Goal: Answer question/provide support

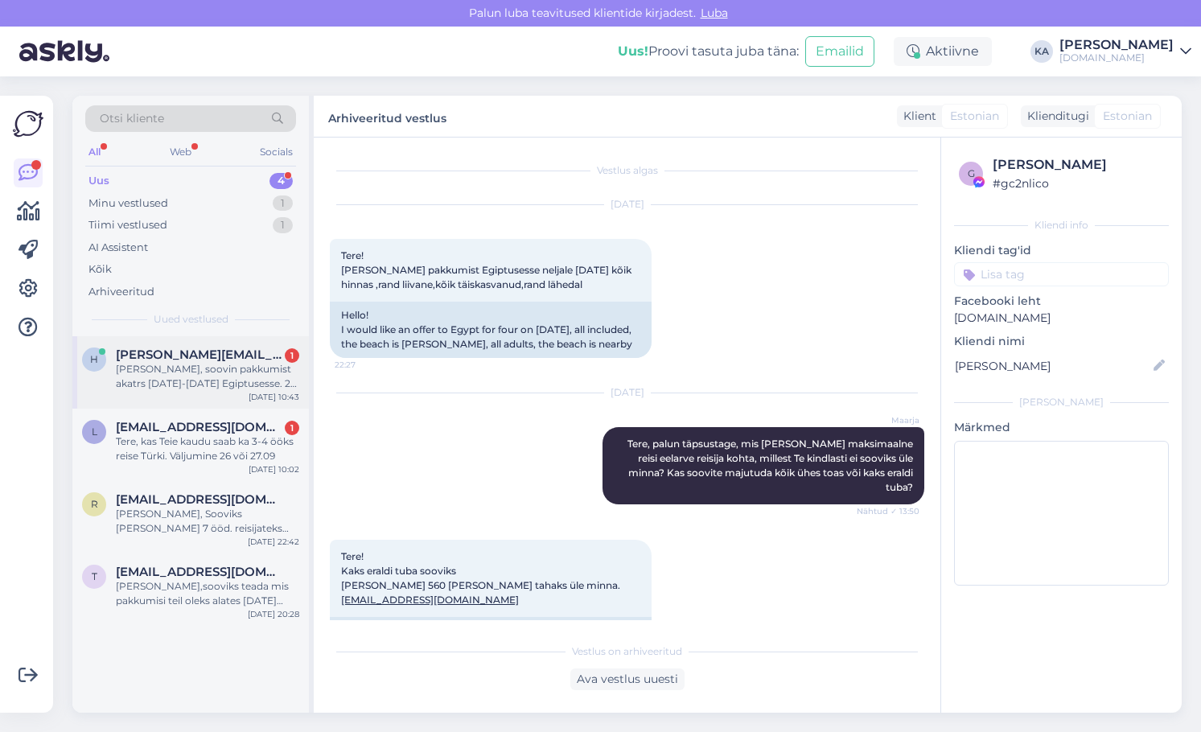
scroll to position [10152, 0]
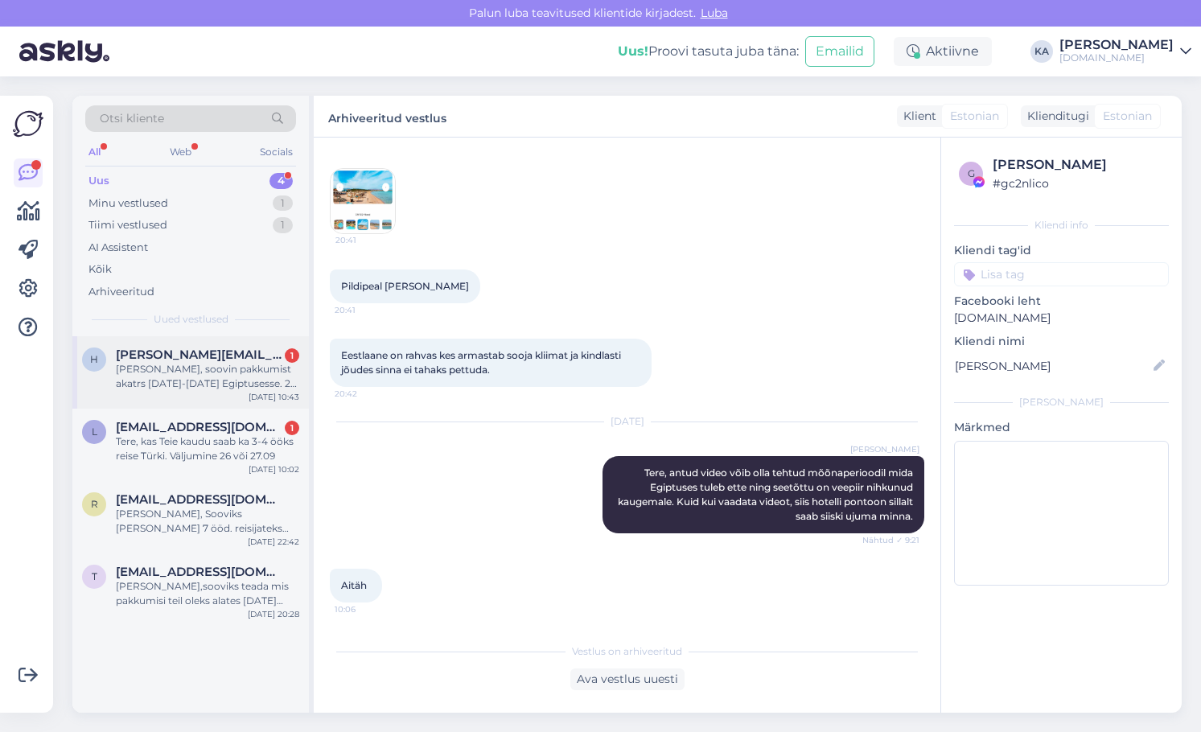
click at [183, 343] on div "h [PERSON_NAME][EMAIL_ADDRESS][DOMAIN_NAME] 1 [PERSON_NAME], soovin pakkumist a…" at bounding box center [190, 372] width 236 height 72
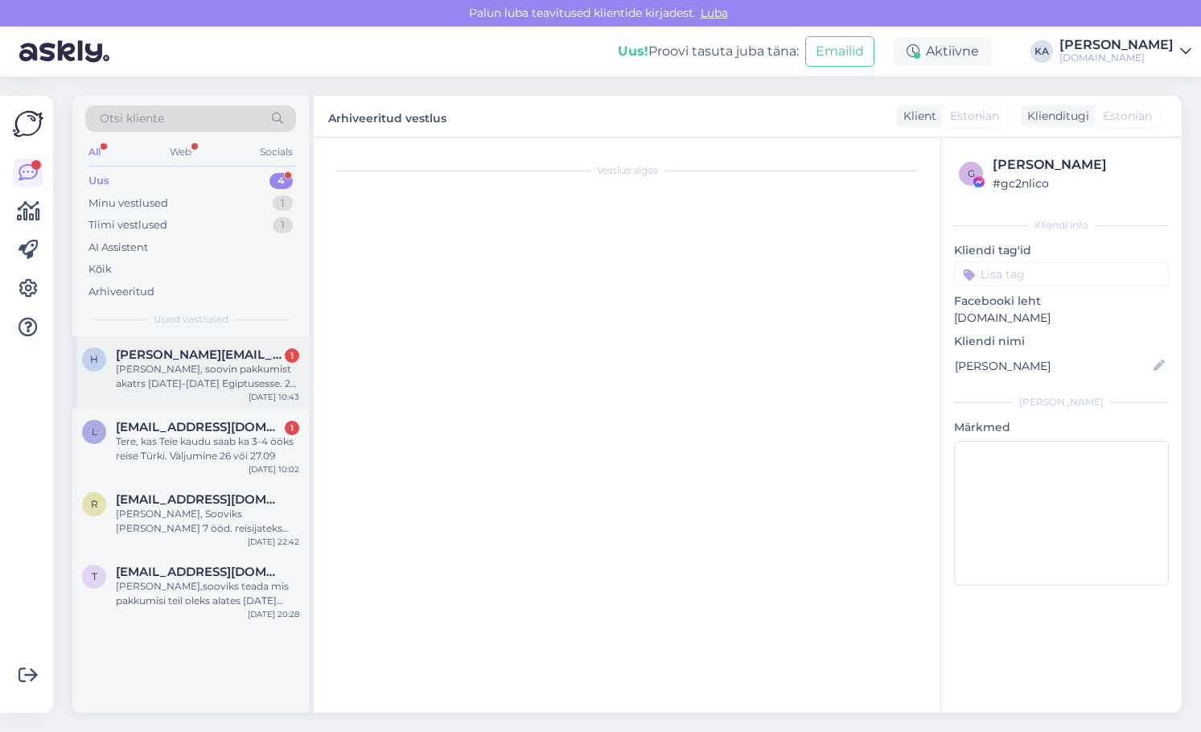
scroll to position [0, 0]
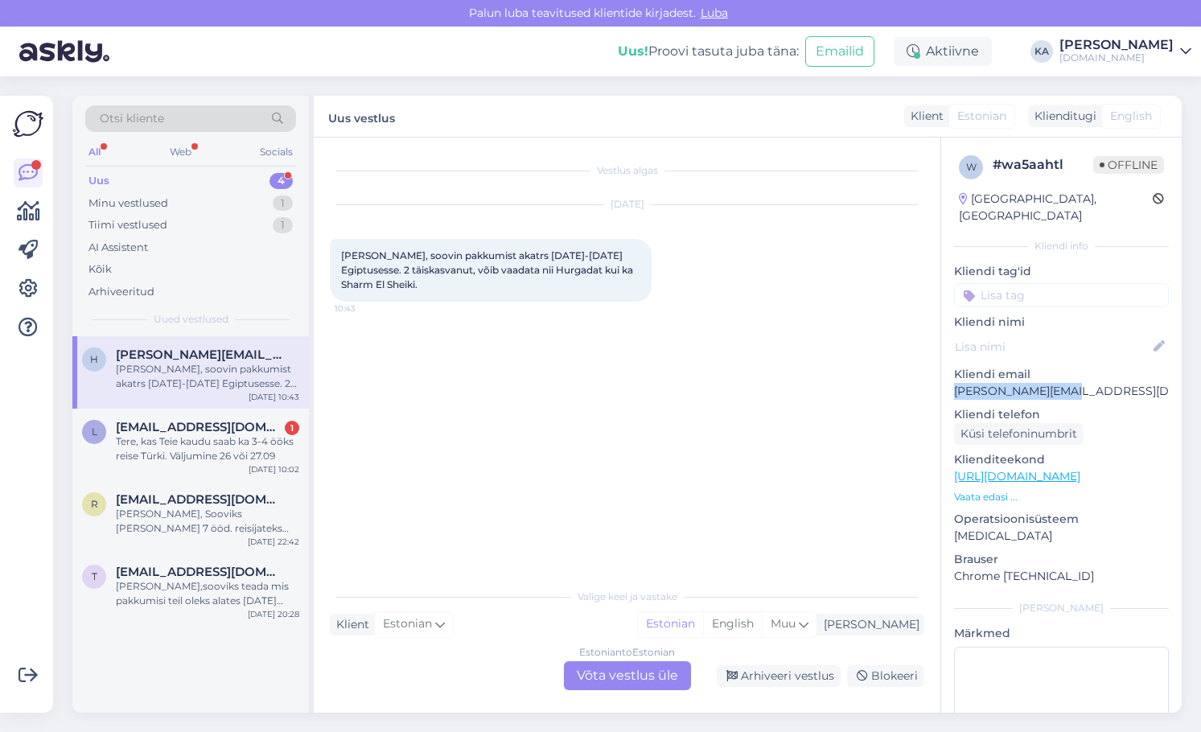
drag, startPoint x: 1071, startPoint y: 376, endPoint x: 951, endPoint y: 380, distance: 120.8
click at [951, 380] on div "w # wa5aahtl Offline [GEOGRAPHIC_DATA], [GEOGRAPHIC_DATA] Kliendi info Kliendi …" at bounding box center [1061, 477] width 241 height 678
copy p "[PERSON_NAME][EMAIL_ADDRESS][DOMAIN_NAME]"
click at [602, 684] on div "Estonian to Estonian Võta vestlus üle" at bounding box center [627, 675] width 127 height 29
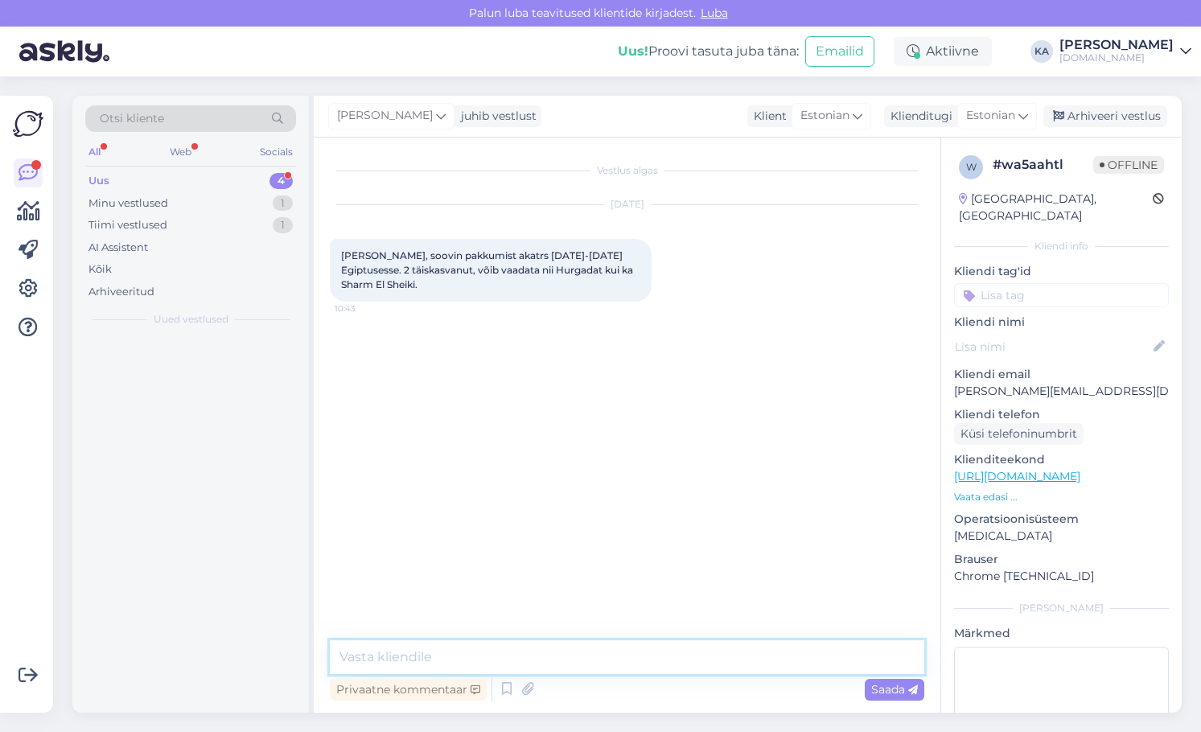
click at [521, 652] on textarea at bounding box center [627, 657] width 594 height 34
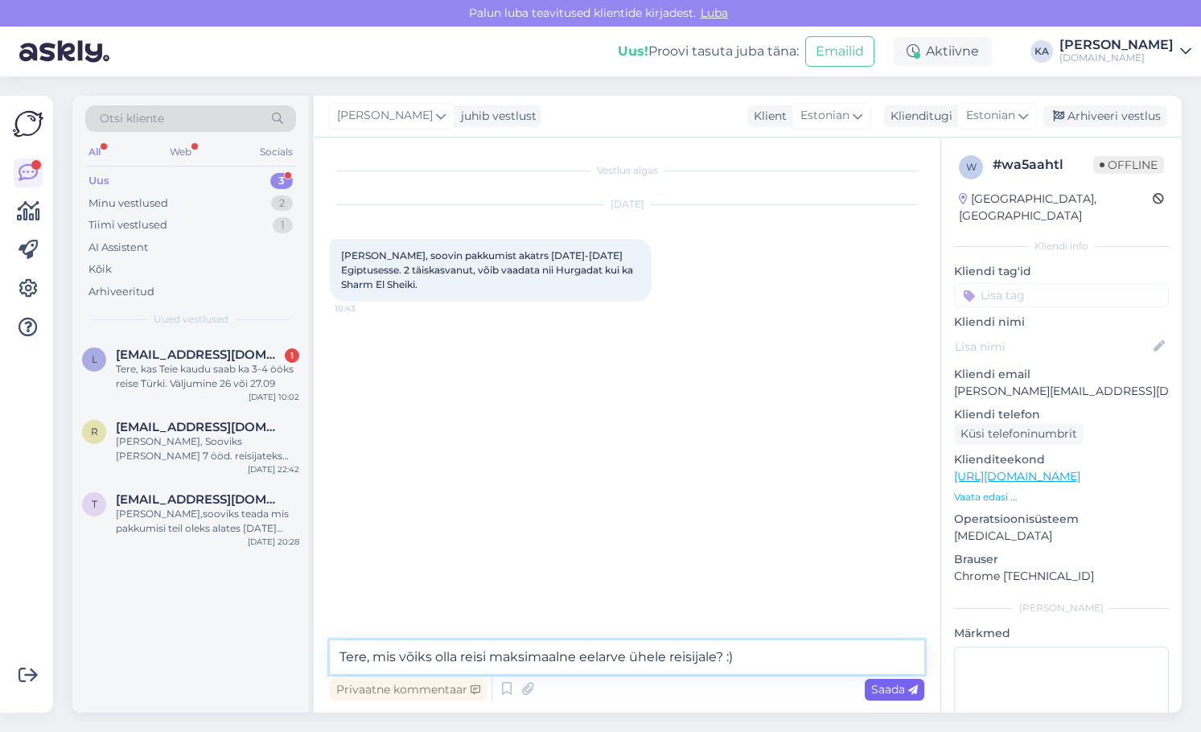
type textarea "Tere, mis võiks olla reisi maksimaalne eelarve ühele reisijale? :)"
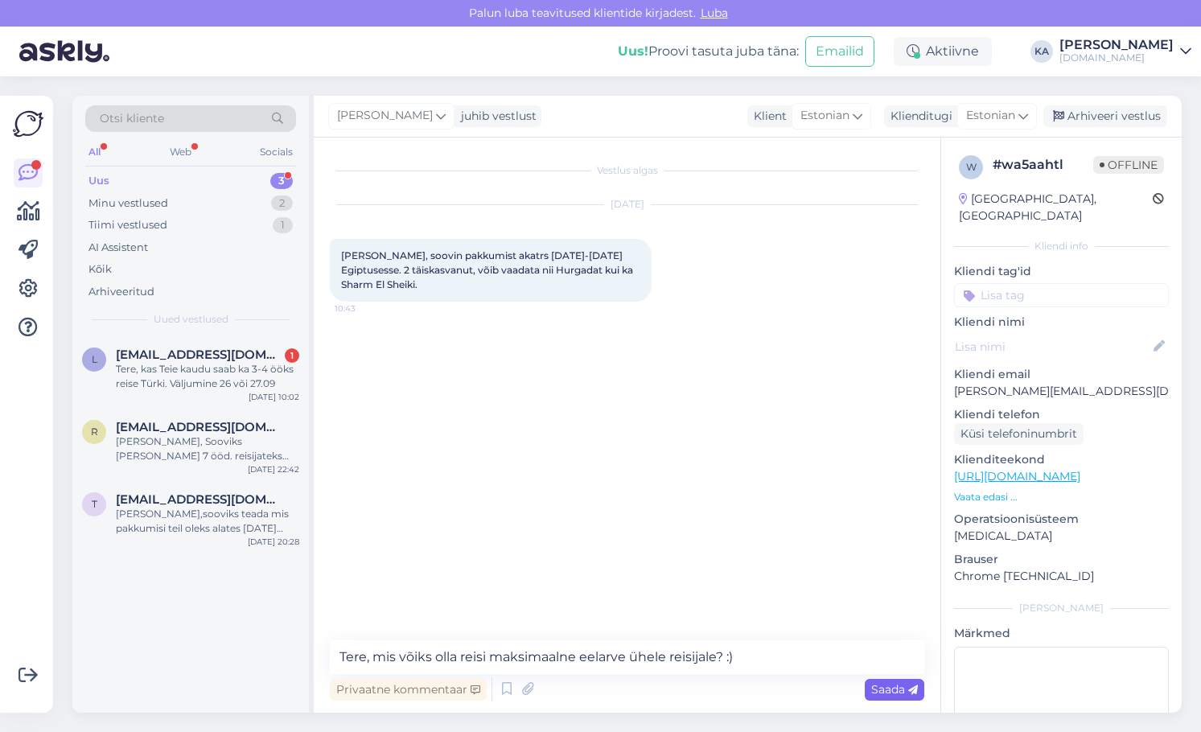
click at [886, 682] on span "Saada" at bounding box center [894, 689] width 47 height 14
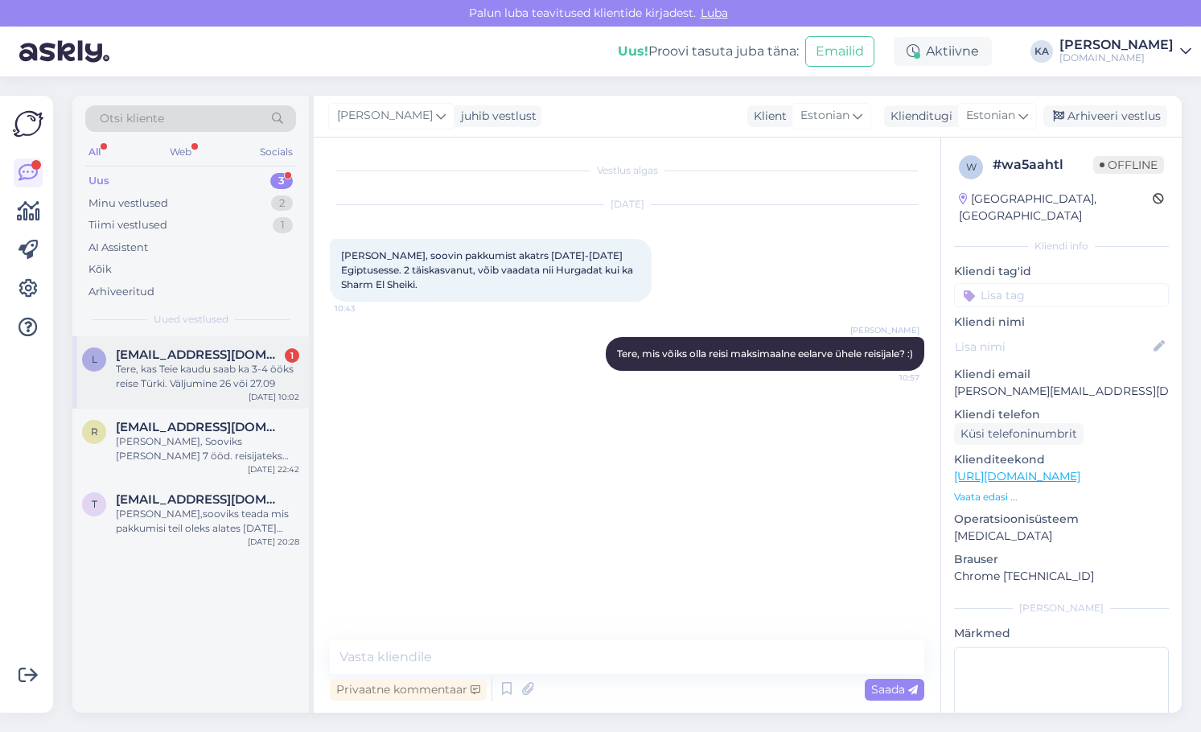
click at [164, 378] on div "Tere, kas Teie kaudu saab ka 3-4 ööks reise Türki. Väljumine 26 või 27.09" at bounding box center [207, 376] width 183 height 29
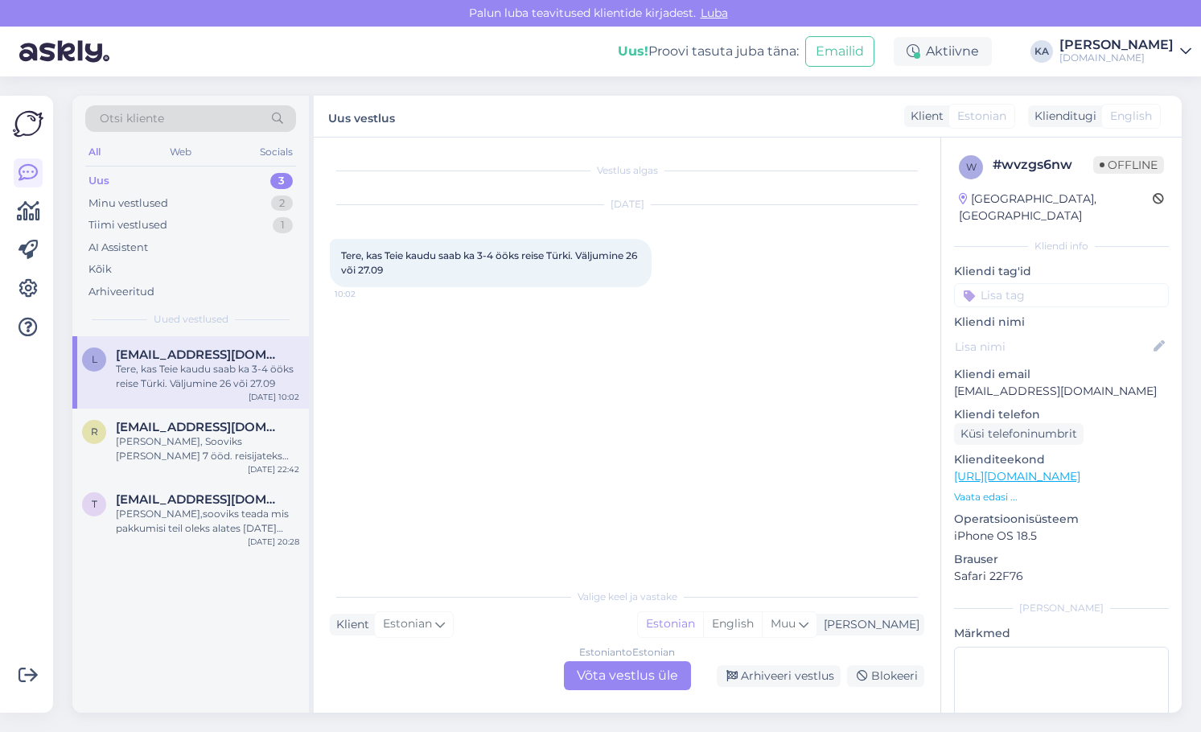
click at [630, 678] on div "Estonian to Estonian Võta vestlus üle" at bounding box center [627, 675] width 127 height 29
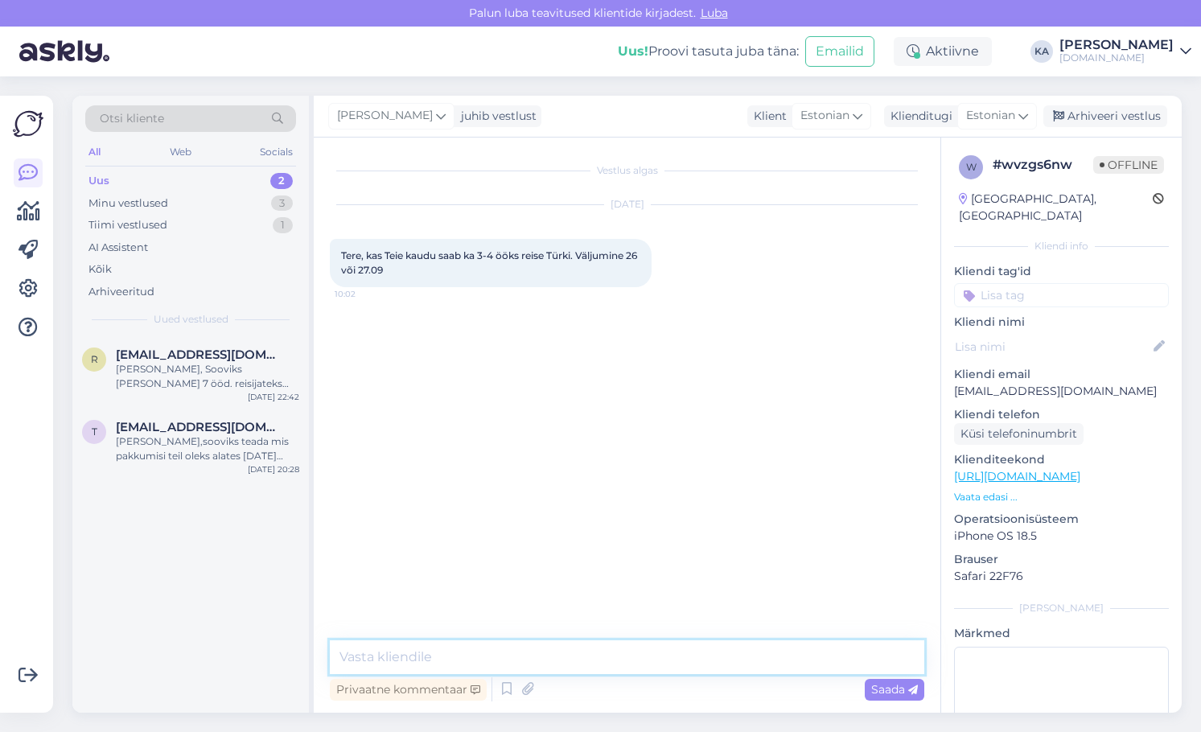
click at [489, 643] on textarea at bounding box center [627, 657] width 594 height 34
paste textarea "[URL][DOMAIN_NAME]"
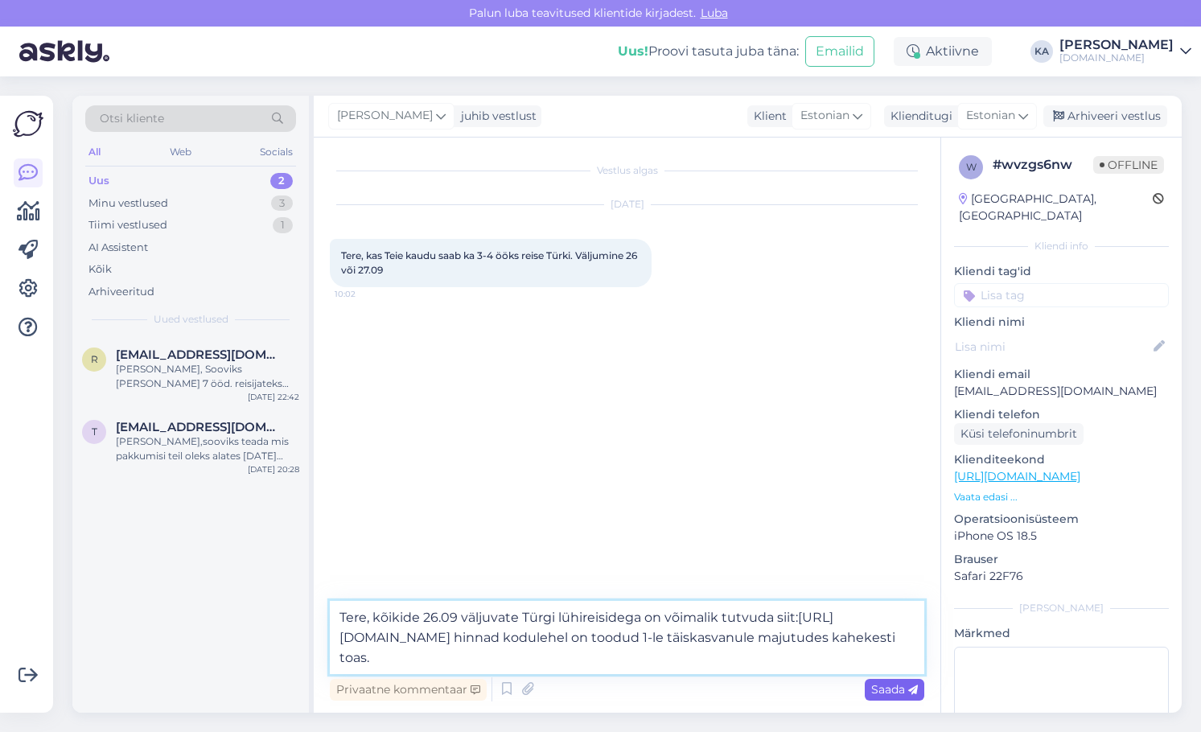
type textarea "Tere, kõikide 26.09 väljuvate Türgi lühireisidega on võimalik tutvuda siit:[URL…"
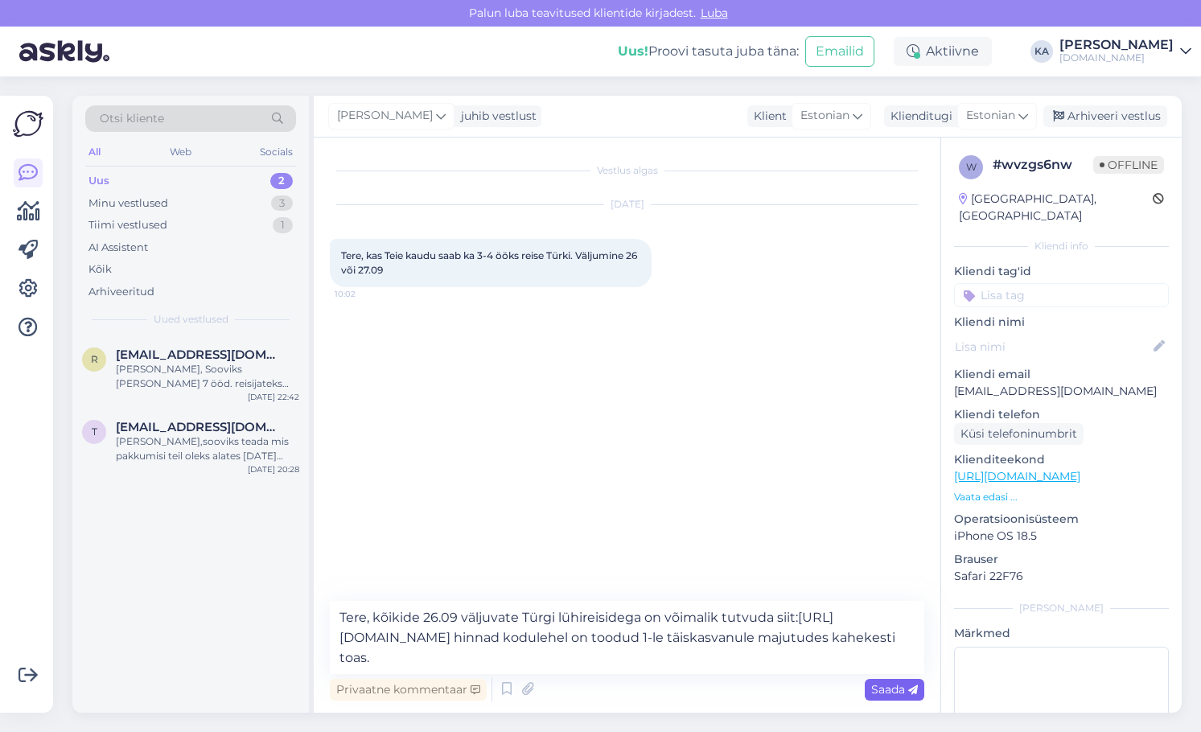
click at [894, 686] on span "Saada" at bounding box center [894, 689] width 47 height 14
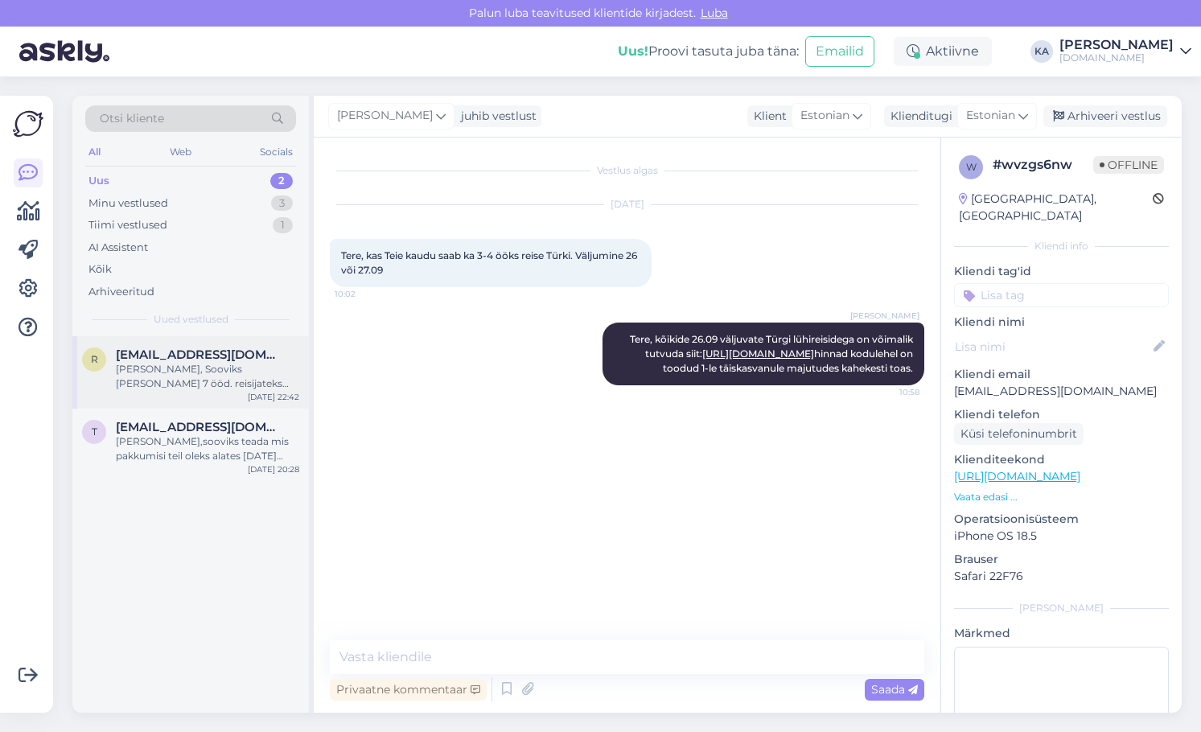
click at [240, 386] on div "[PERSON_NAME], Sooviks [PERSON_NAME] 7 ööd. reisijateks oleks 8 täiskasvanut ja…" at bounding box center [207, 376] width 183 height 29
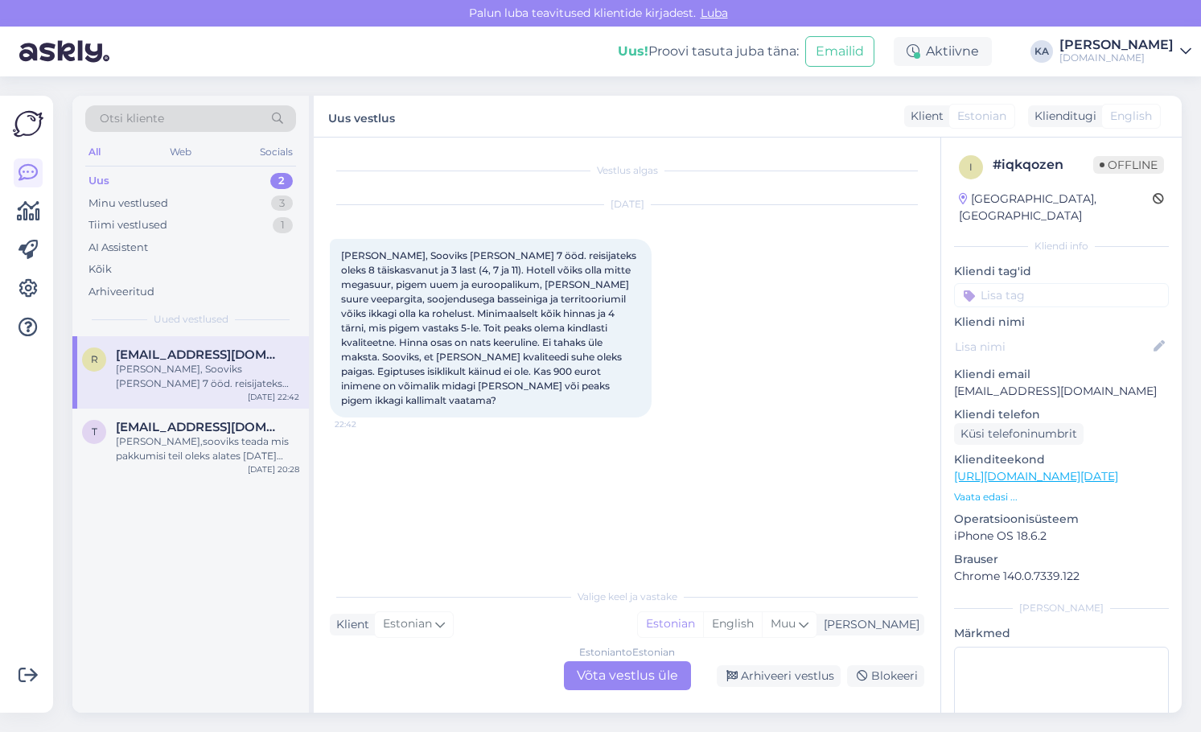
click at [441, 464] on div "Vestlus algas [DATE] Tere, Sooviks [PERSON_NAME] 7 ööd. reisijateks oleks 8 täi…" at bounding box center [634, 360] width 609 height 412
click at [610, 663] on div "Estonian to Estonian Võta vestlus üle" at bounding box center [627, 675] width 127 height 29
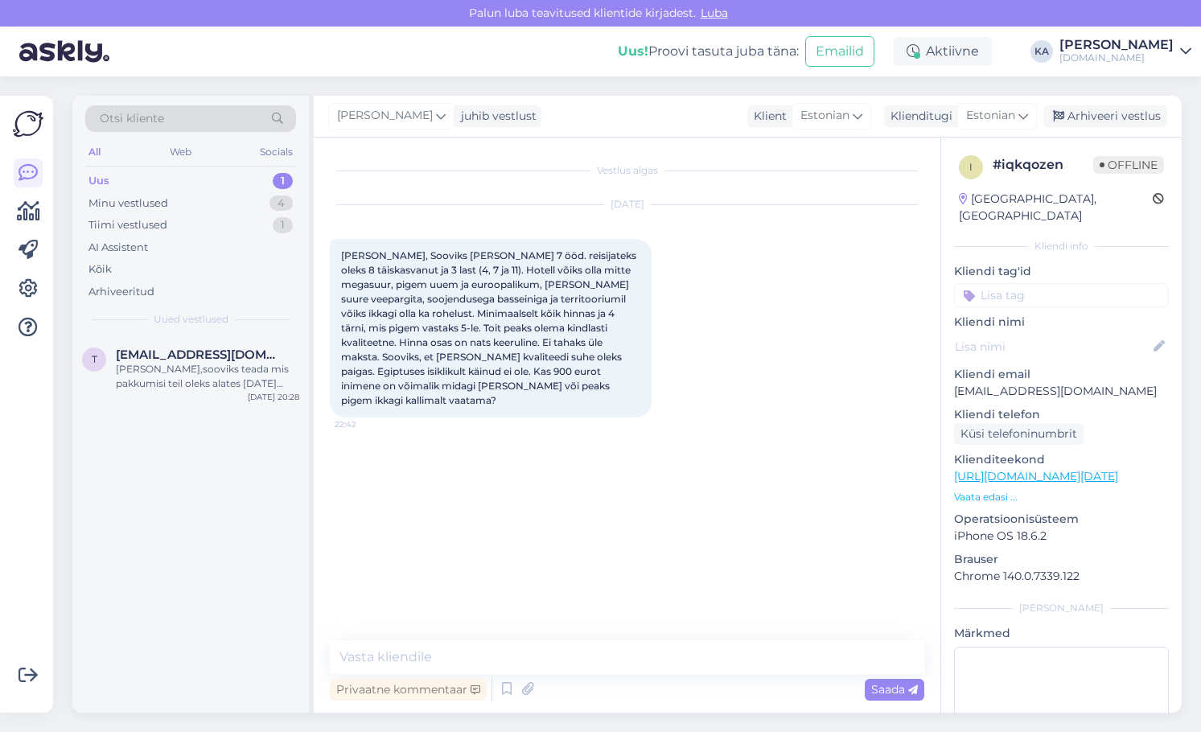
click at [553, 630] on div "Vestlus algas [DATE] Tere, Sooviks [PERSON_NAME] 7 ööd. reisijateks oleks 8 täi…" at bounding box center [627, 425] width 627 height 575
click at [541, 642] on textarea at bounding box center [627, 657] width 594 height 34
drag, startPoint x: 1051, startPoint y: 371, endPoint x: 969, endPoint y: 356, distance: 83.5
click at [950, 377] on div "i # iqkqozen Offline [GEOGRAPHIC_DATA], [GEOGRAPHIC_DATA] Kliendi info Kliendi …" at bounding box center [1061, 477] width 241 height 678
copy p "[EMAIL_ADDRESS][DOMAIN_NAME]"
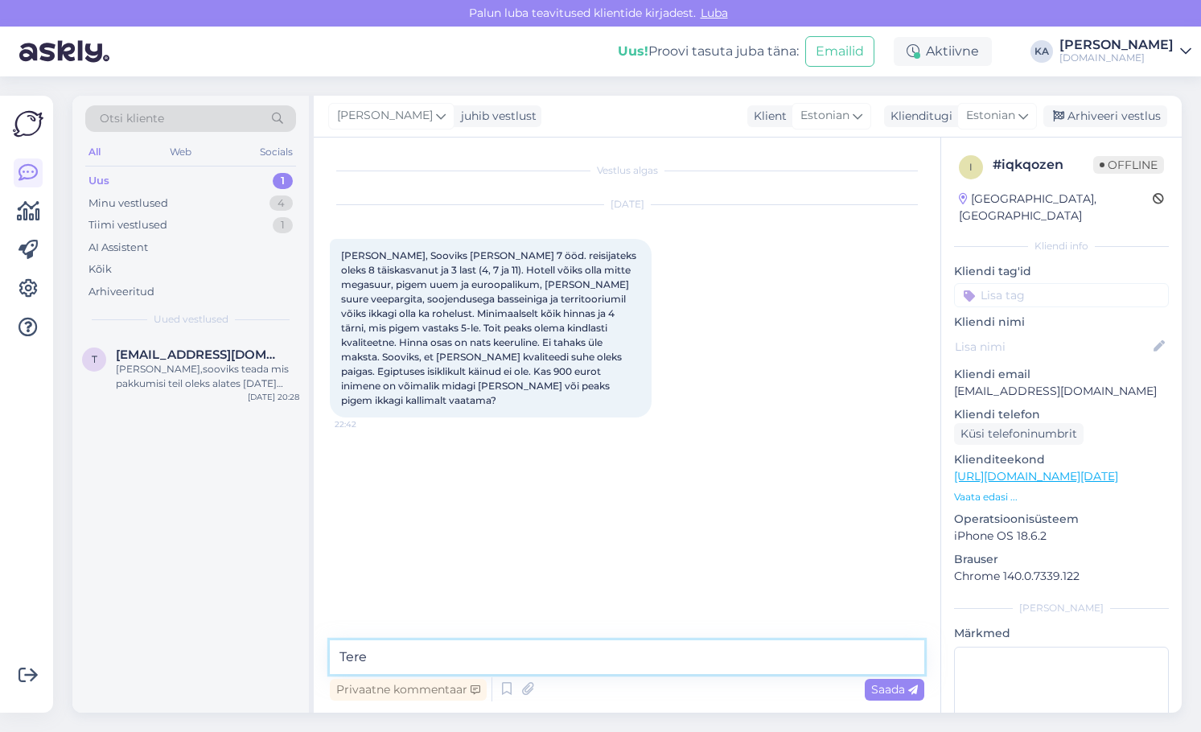
click at [424, 652] on textarea "Tere" at bounding box center [627, 657] width 594 height 34
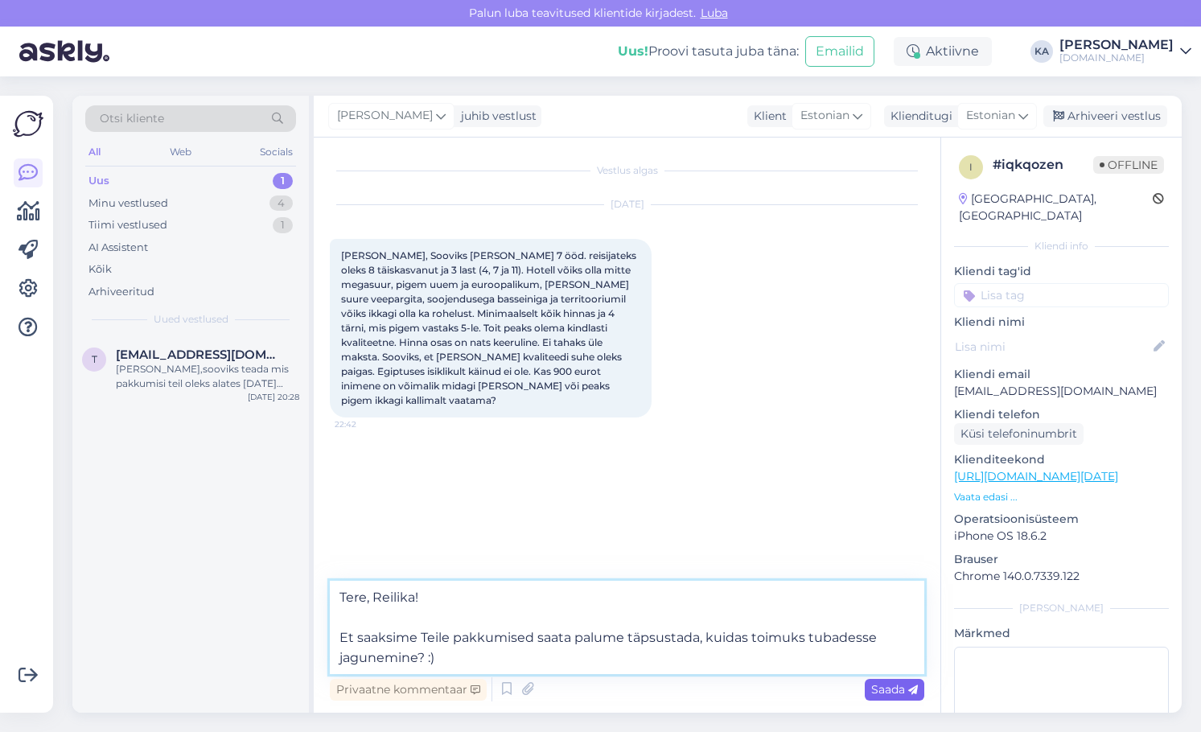
type textarea "Tere, Reilika! Et saaksime Teile pakkumised saata palume täpsustada, kuidas toi…"
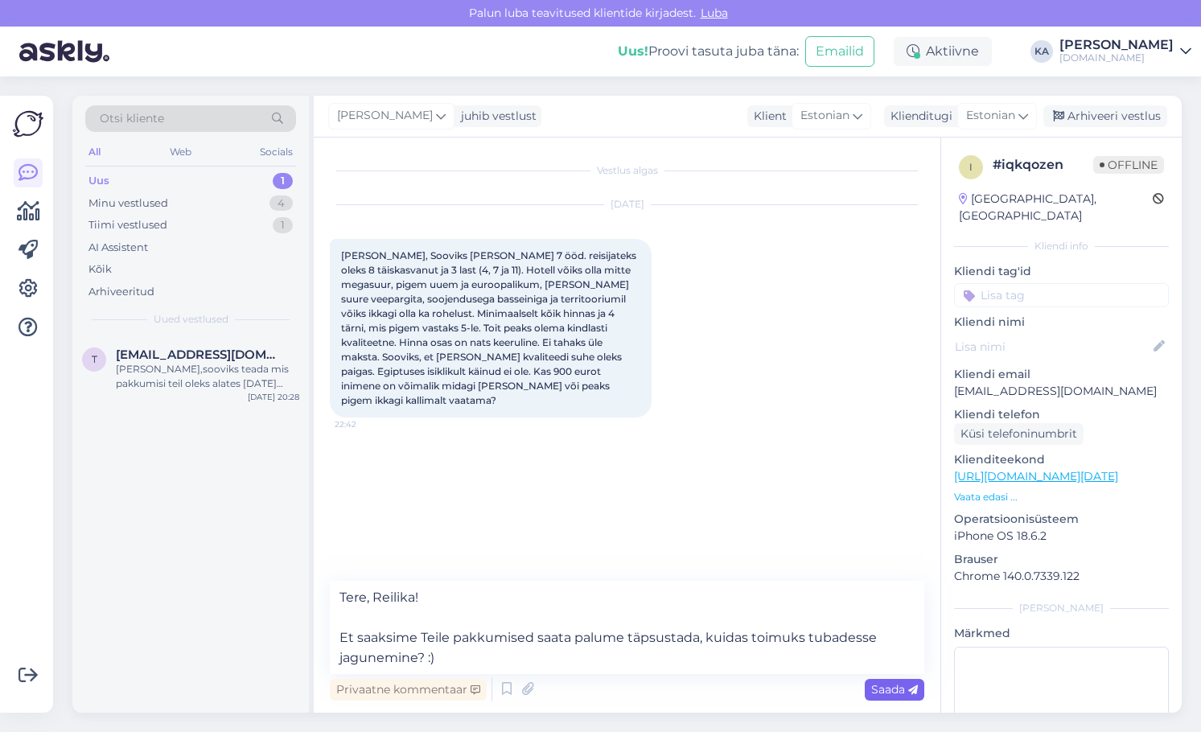
click at [903, 695] on span "Saada" at bounding box center [894, 689] width 47 height 14
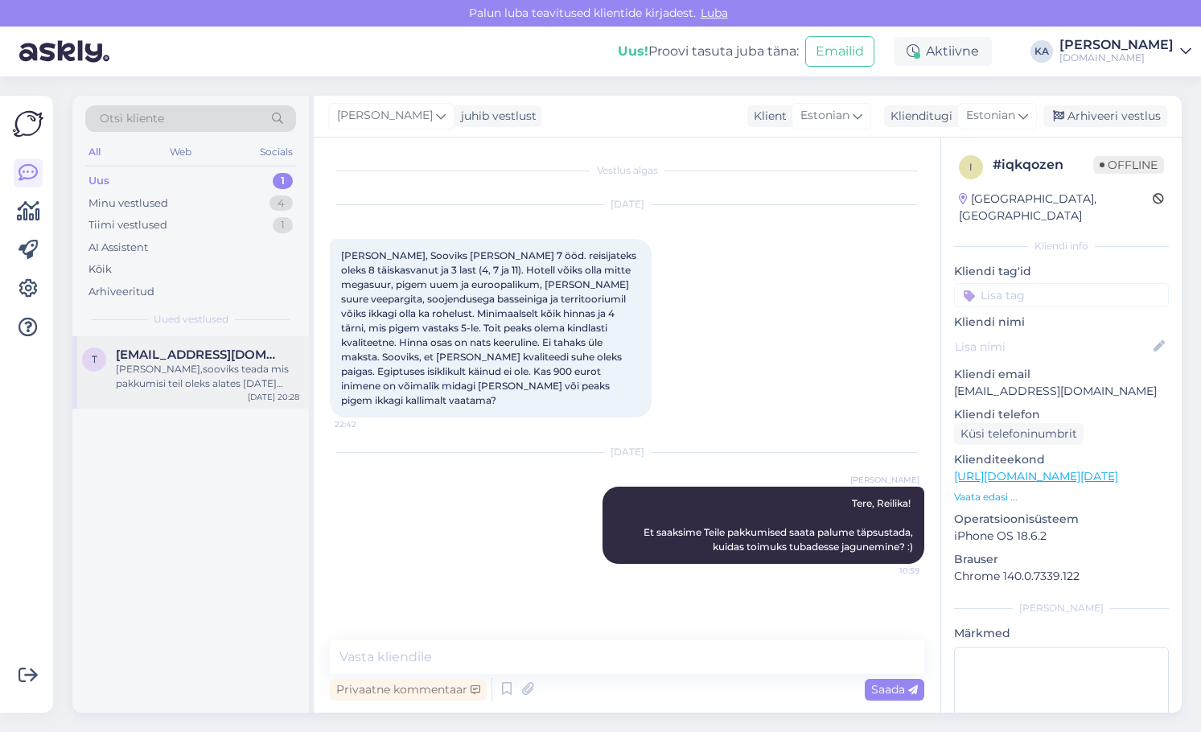
click at [210, 394] on div "t [EMAIL_ADDRESS][DOMAIN_NAME] [PERSON_NAME],sooviks teada mis pakkumisi teil o…" at bounding box center [190, 372] width 236 height 72
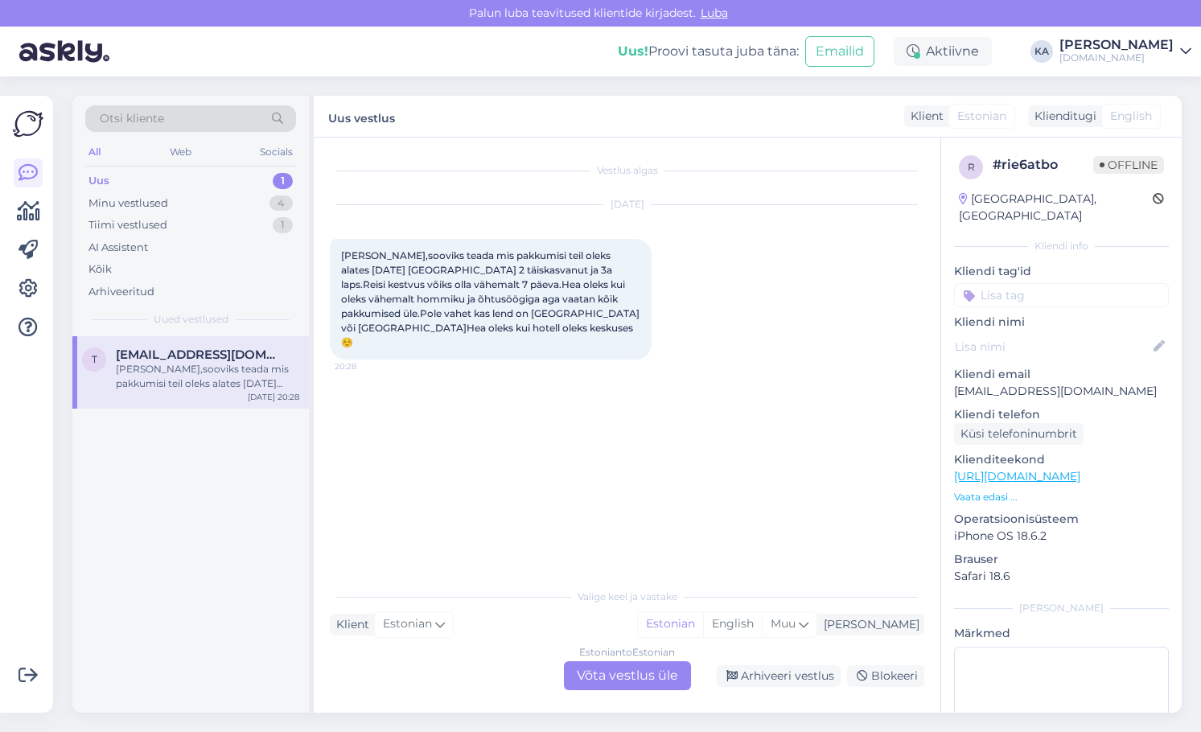
click at [626, 672] on div "Estonian to Estonian Võta vestlus üle" at bounding box center [627, 675] width 127 height 29
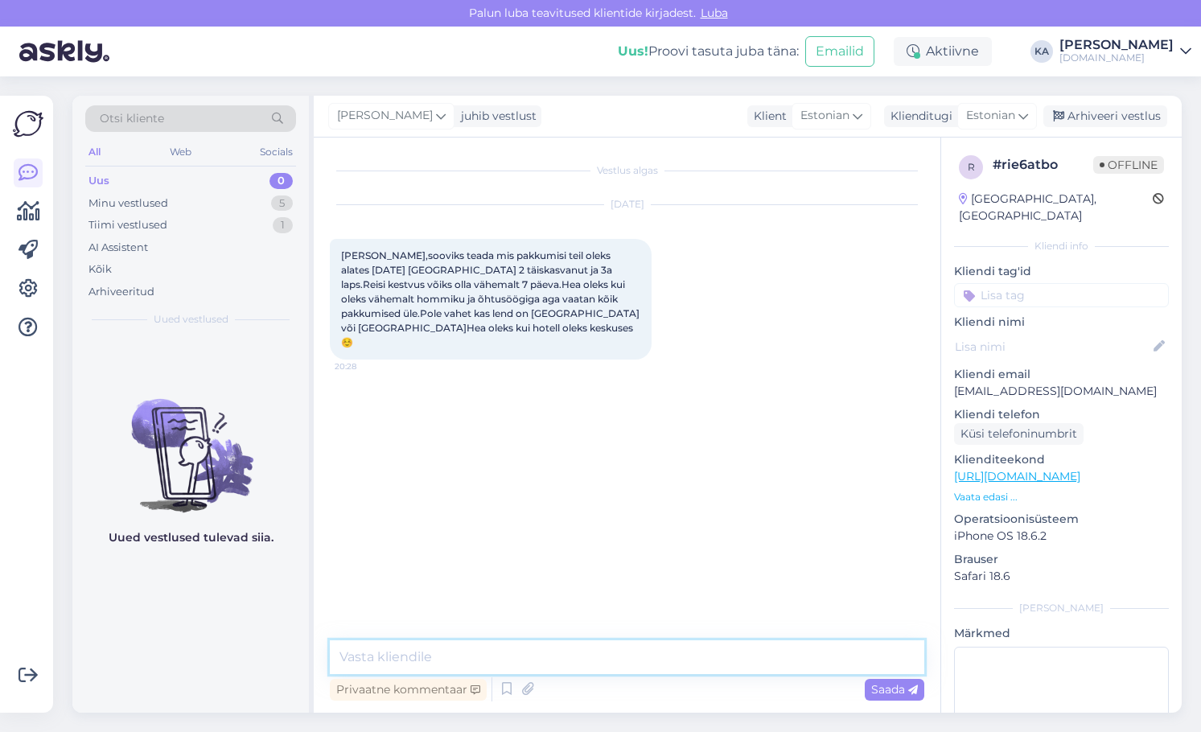
click at [521, 656] on textarea at bounding box center [627, 657] width 594 height 34
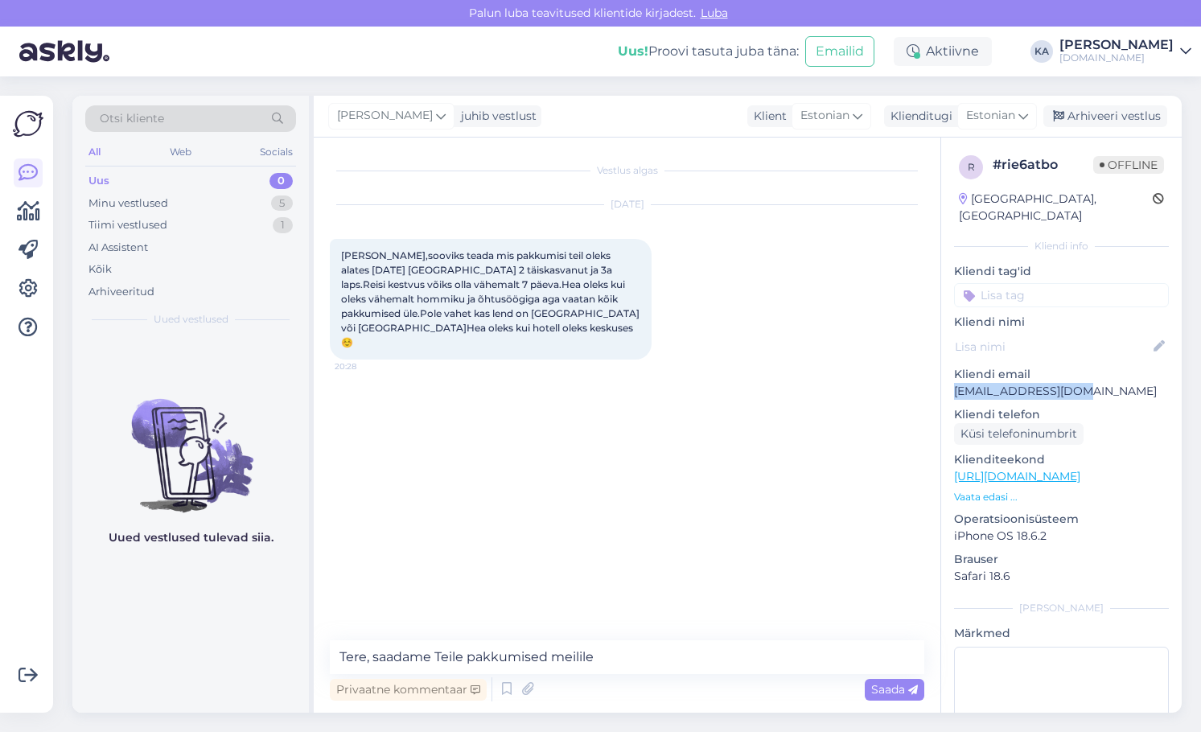
drag, startPoint x: 1052, startPoint y: 375, endPoint x: 943, endPoint y: 376, distance: 109.4
click at [943, 376] on div "r # rie6atbo Offline [GEOGRAPHIC_DATA], [GEOGRAPHIC_DATA] Kliendi info Kliendi …" at bounding box center [1061, 477] width 241 height 678
copy p "[EMAIL_ADDRESS][DOMAIN_NAME]"
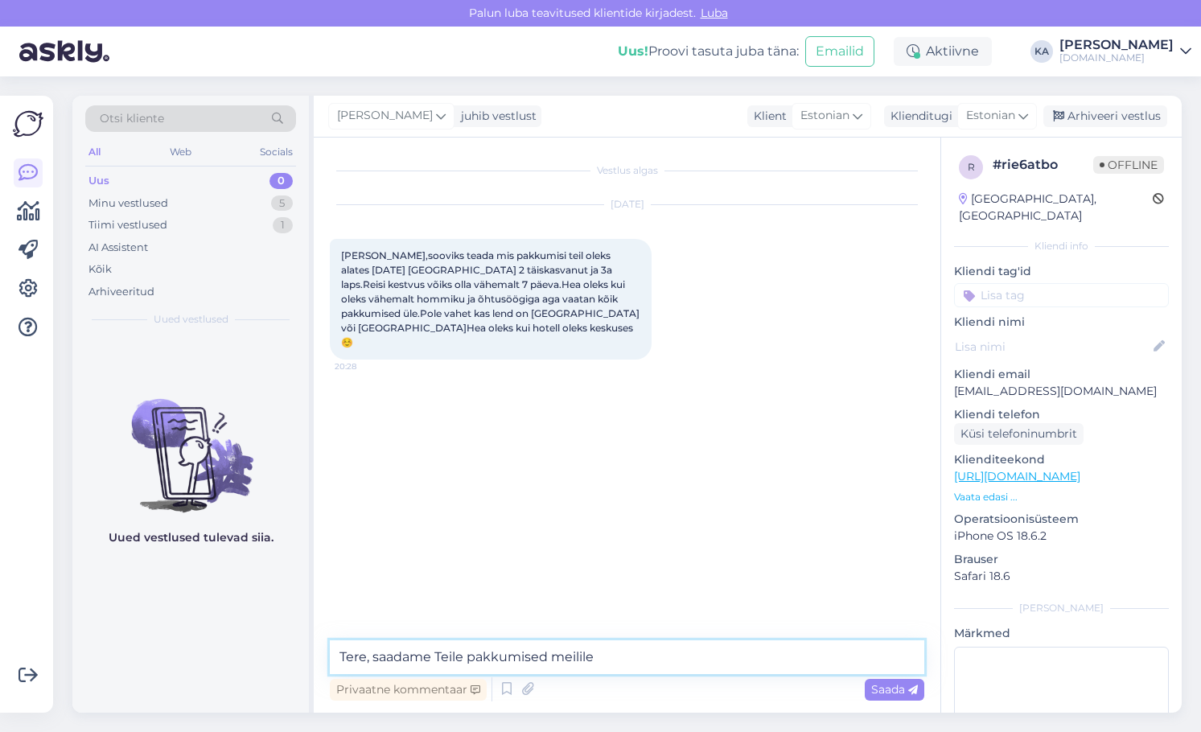
click at [672, 660] on textarea "Tere, saadame Teile pakkumised meilile" at bounding box center [627, 657] width 594 height 34
paste textarea "[EMAIL_ADDRESS][DOMAIN_NAME]"
type textarea "Tere, saadame Teile pakkumised meilile [EMAIL_ADDRESS][DOMAIN_NAME] tänase päev…"
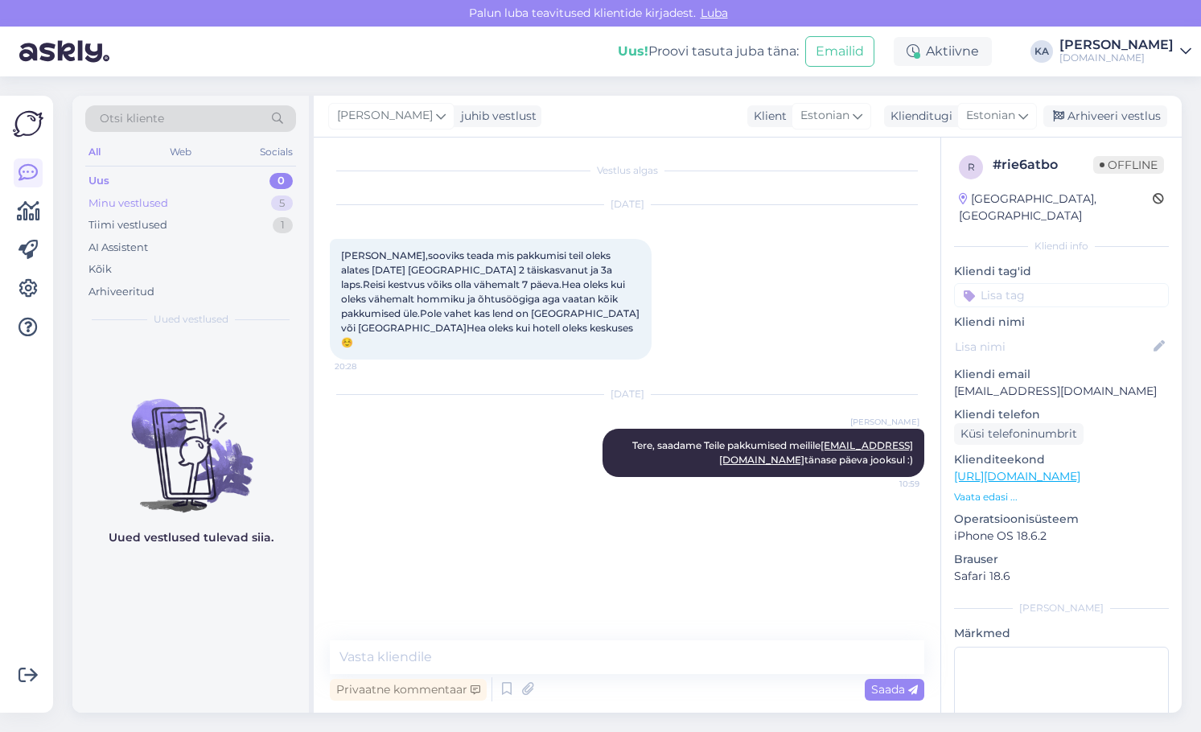
click at [114, 207] on div "Minu vestlused" at bounding box center [128, 203] width 80 height 16
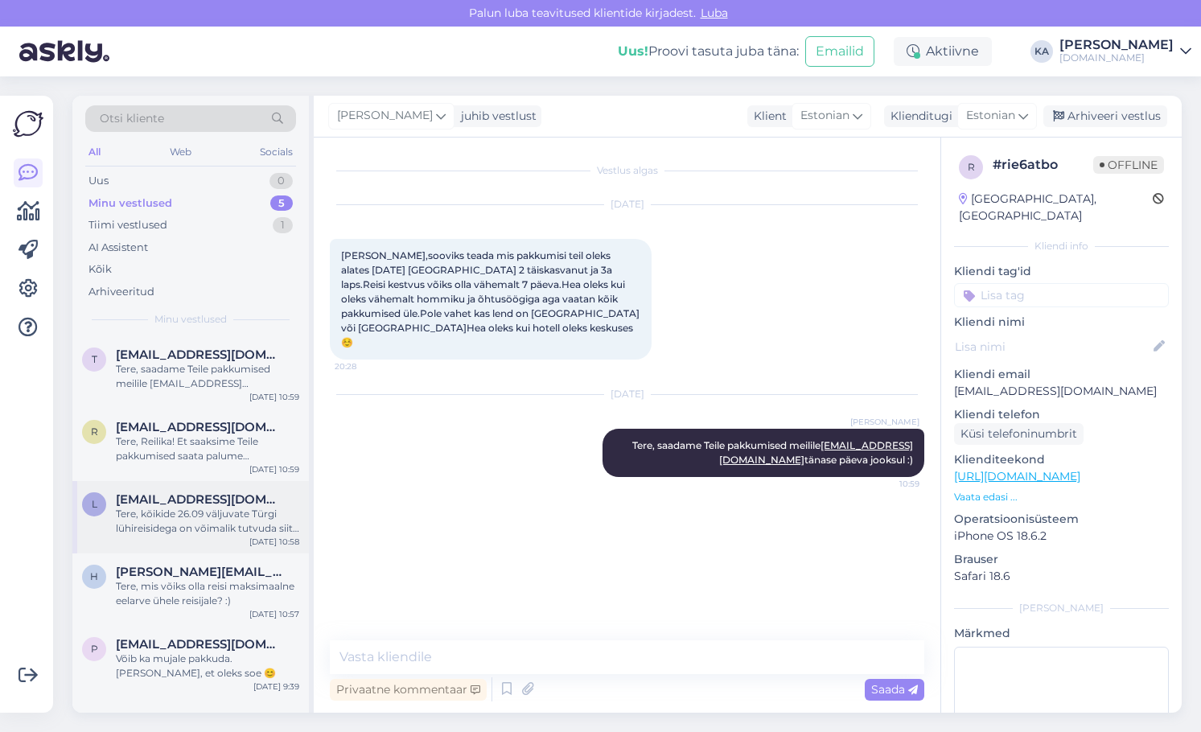
click at [253, 512] on div "Tere, kõikide 26.09 väljuvate Türgi lühireisidega on võimalik tutvuda siit:[URL…" at bounding box center [207, 521] width 183 height 29
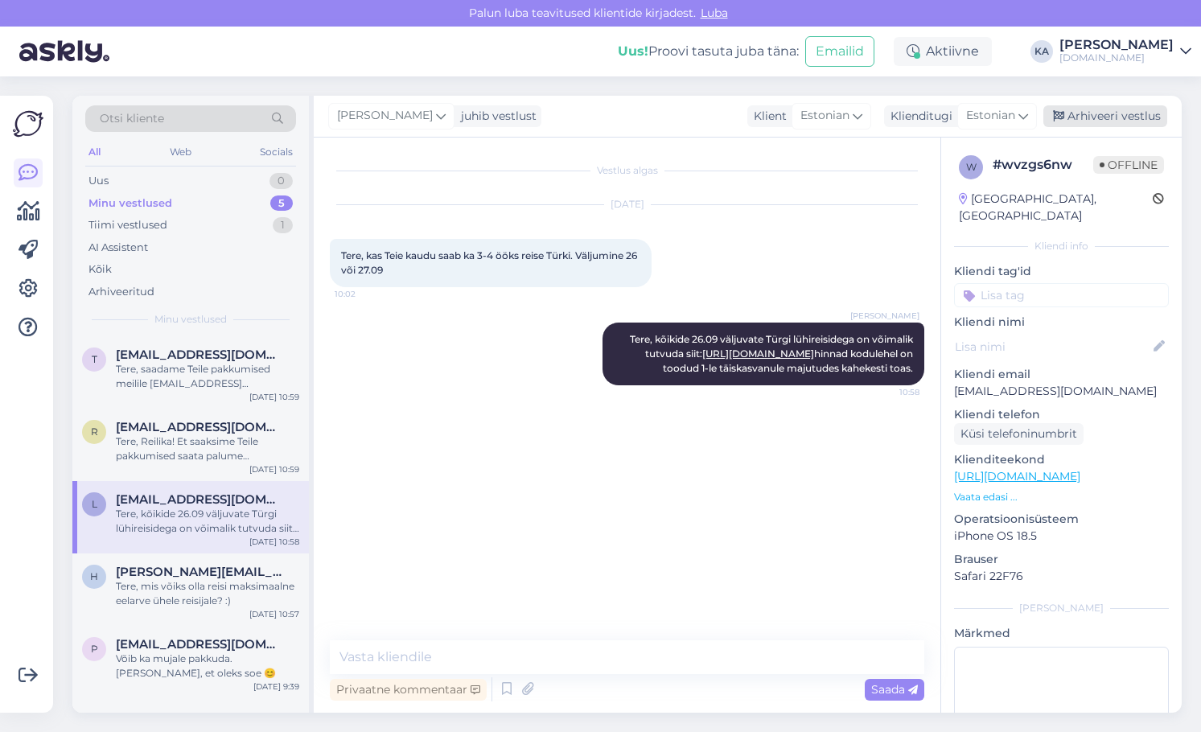
click at [1128, 118] on div "Arhiveeri vestlus" at bounding box center [1105, 116] width 124 height 22
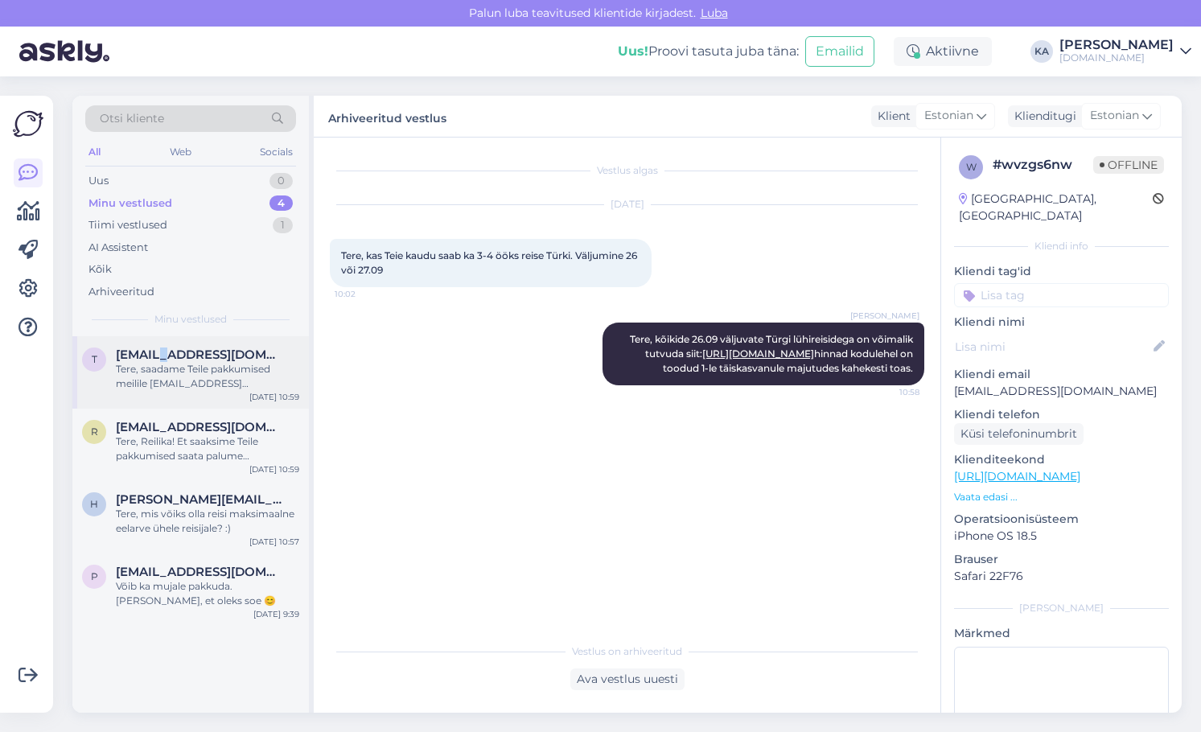
click at [162, 342] on div "t [EMAIL_ADDRESS][DOMAIN_NAME] Tere, saadame Teile pakkumised meilile [EMAIL_AD…" at bounding box center [190, 372] width 236 height 72
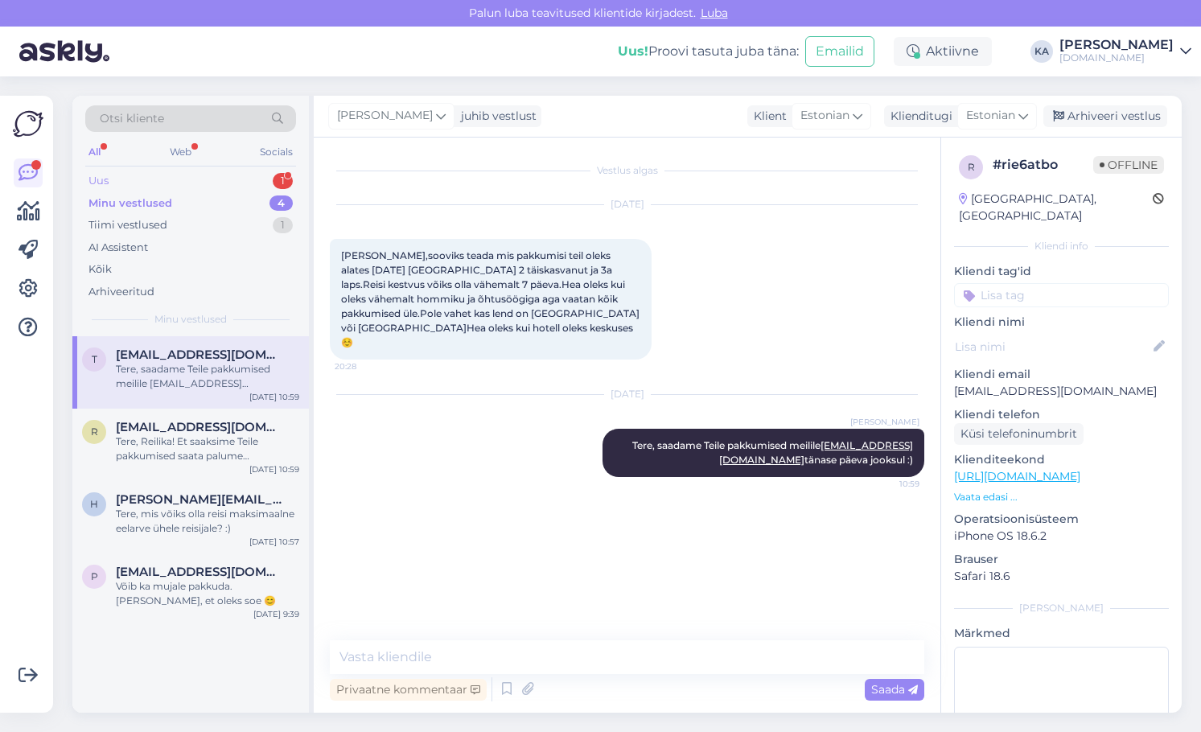
click at [123, 183] on div "Uus 1" at bounding box center [190, 181] width 211 height 23
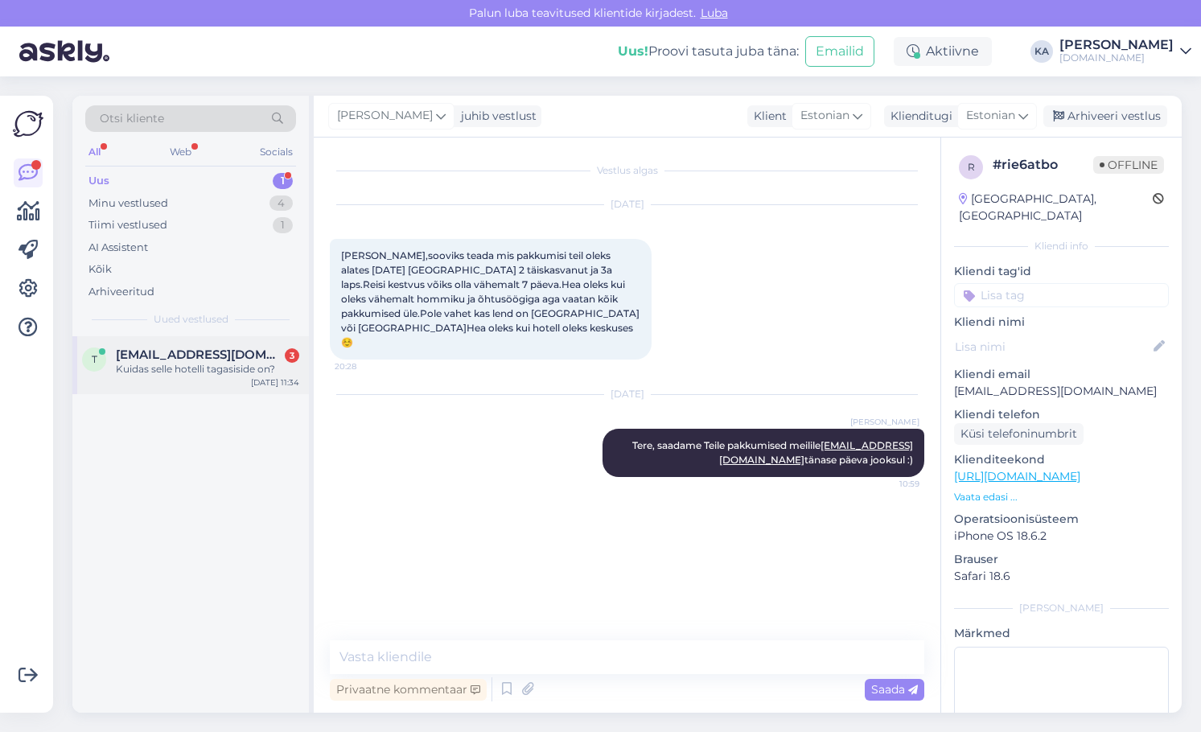
click at [147, 374] on div "Kuidas selle hotelli tagasiside on?" at bounding box center [207, 369] width 183 height 14
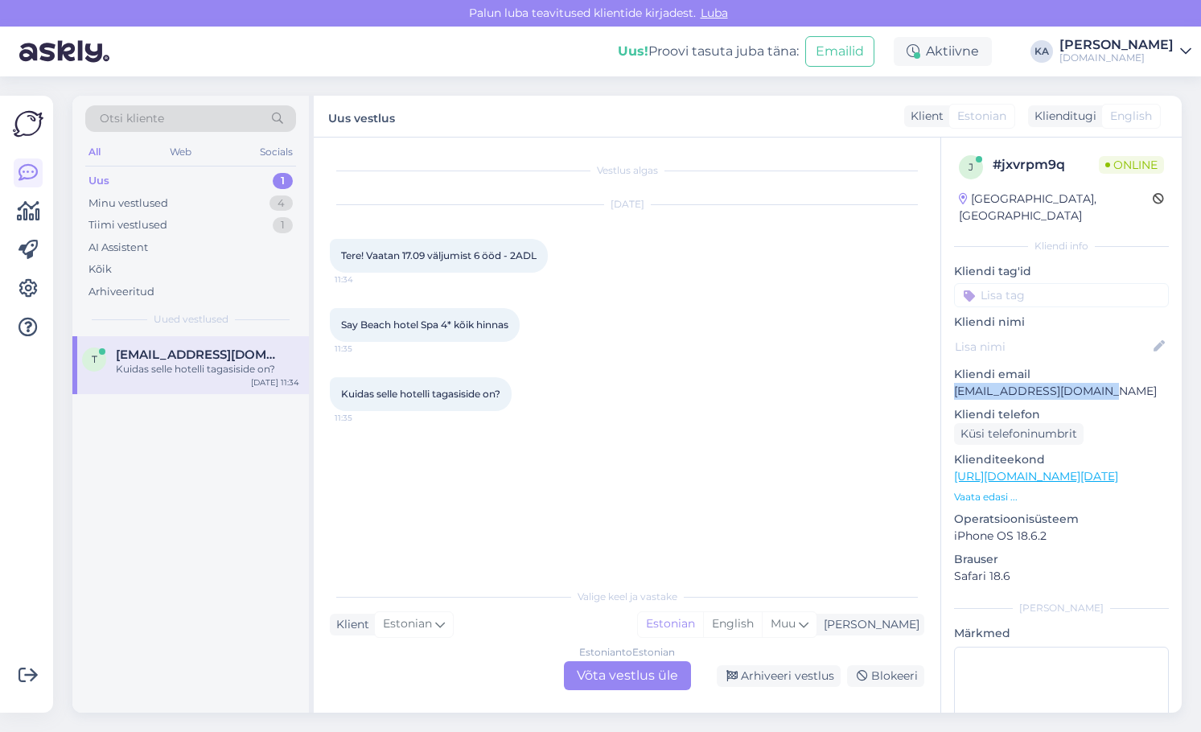
drag, startPoint x: 1026, startPoint y: 372, endPoint x: 1170, endPoint y: 391, distance: 144.5
click at [1125, 378] on div "Kliendi email [EMAIL_ADDRESS][DOMAIN_NAME]" at bounding box center [1061, 383] width 215 height 34
copy div "[EMAIL_ADDRESS][DOMAIN_NAME]"
click at [1034, 383] on p "[EMAIL_ADDRESS][DOMAIN_NAME]" at bounding box center [1061, 391] width 215 height 17
click at [1021, 469] on link "[URL][DOMAIN_NAME][DATE]" at bounding box center [1036, 476] width 164 height 14
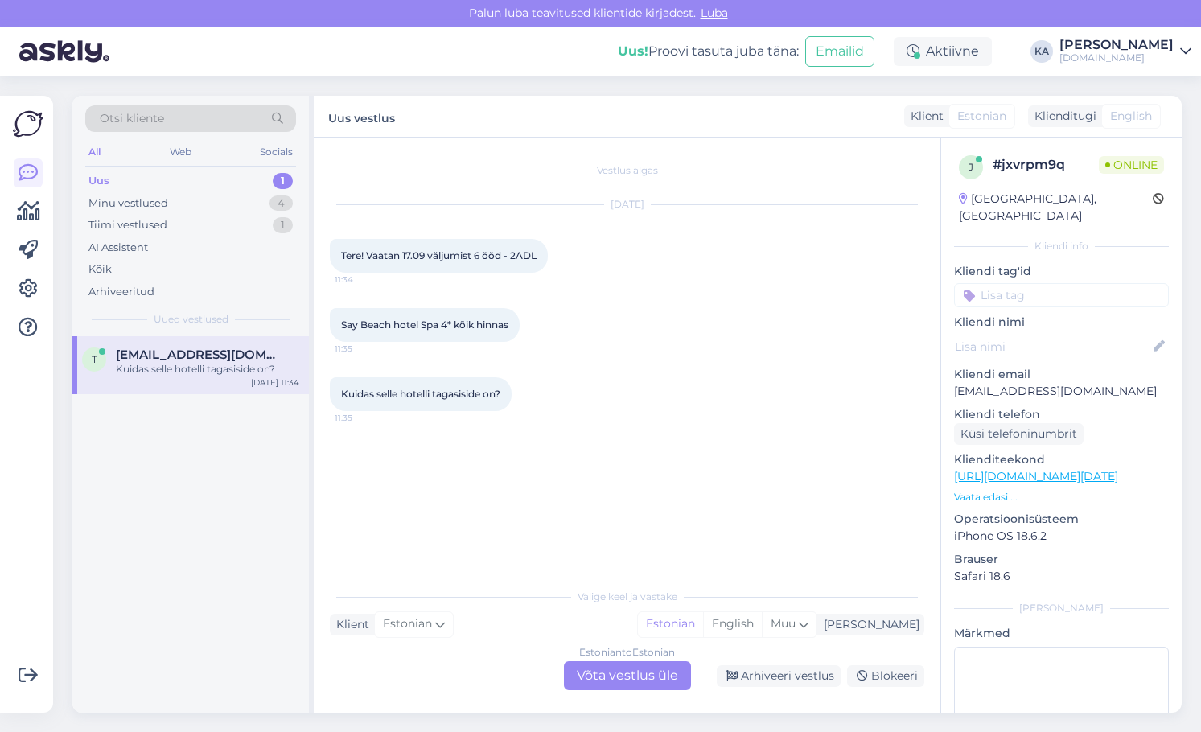
click at [594, 675] on div "Estonian to Estonian Võta vestlus üle" at bounding box center [627, 675] width 127 height 29
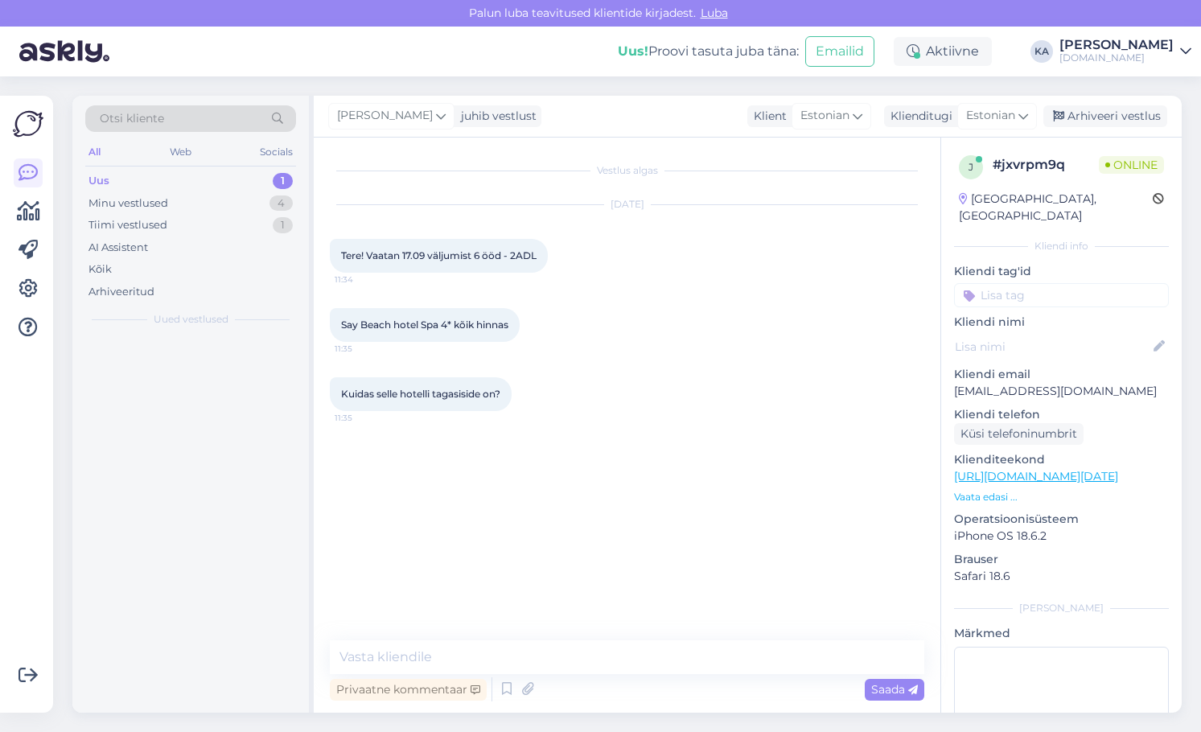
click at [500, 644] on textarea at bounding box center [627, 657] width 594 height 34
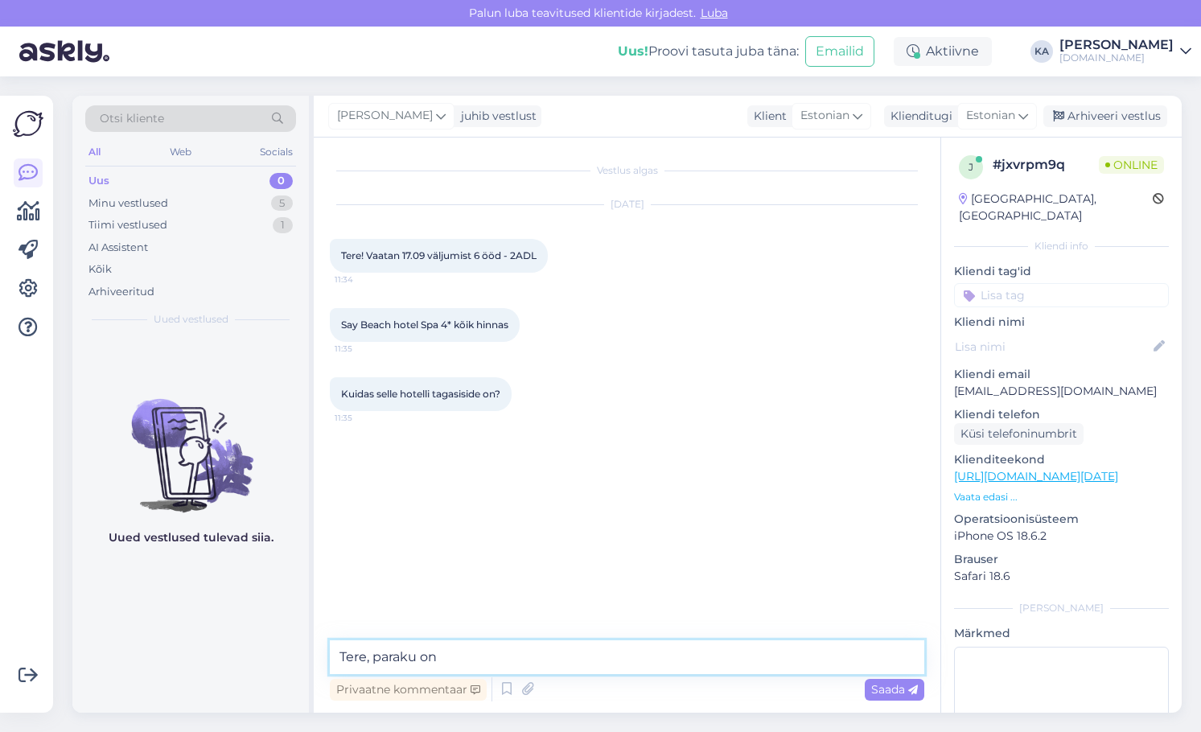
click at [469, 661] on textarea "Tere, paraku on" at bounding box center [627, 657] width 594 height 34
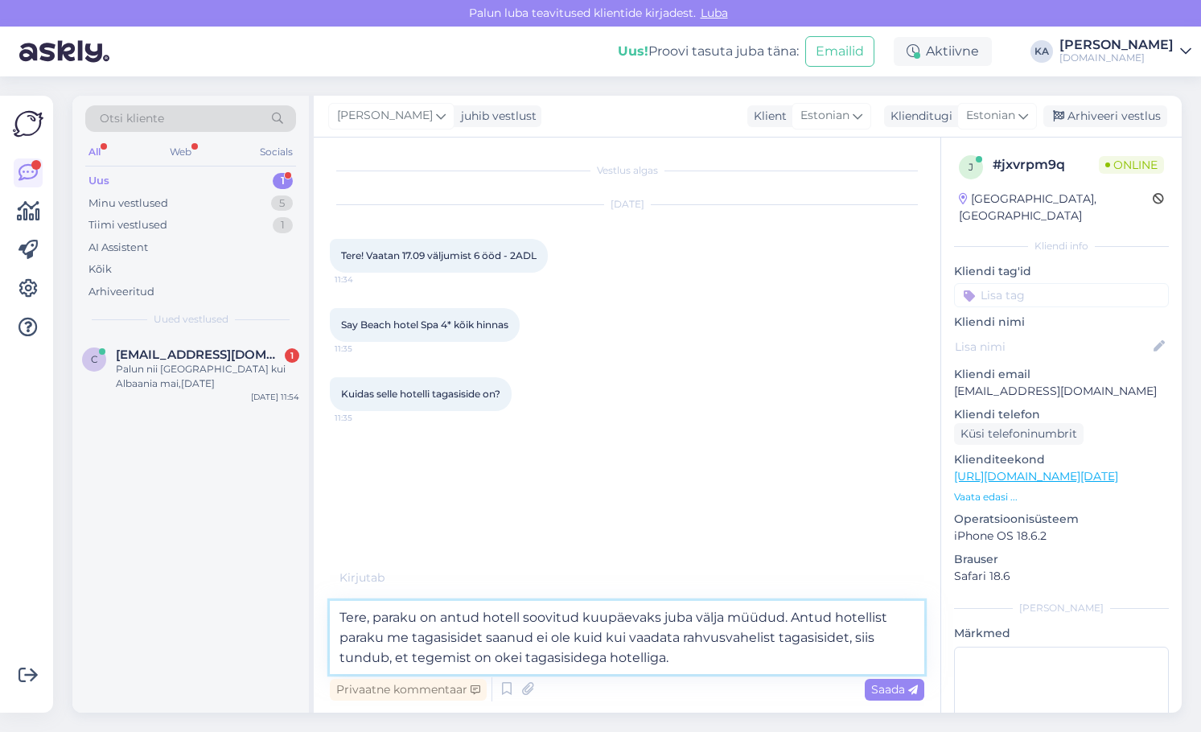
type textarea "Tere, paraku on antud hotell soovitud kuupäevaks juba välja müüdud. Antud hotel…"
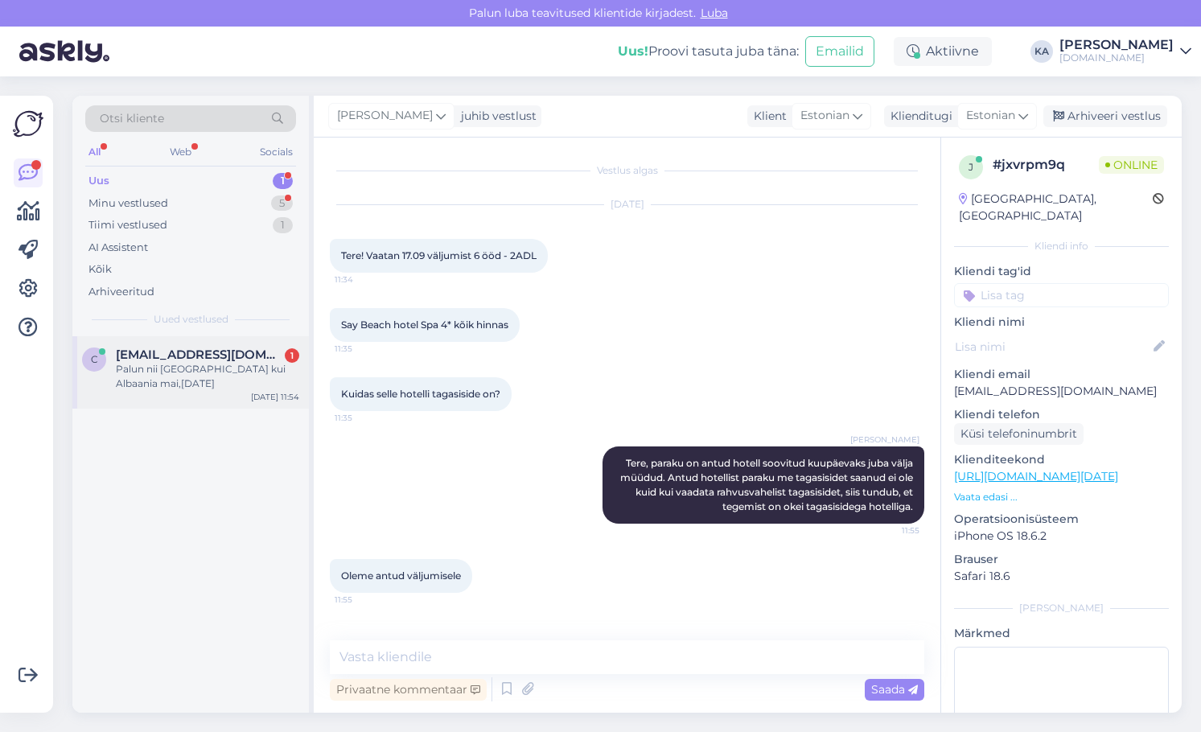
click at [187, 340] on div "C [EMAIL_ADDRESS][DOMAIN_NAME] 1 Palun nii [GEOGRAPHIC_DATA] kui Albaania mai,j…" at bounding box center [190, 372] width 236 height 72
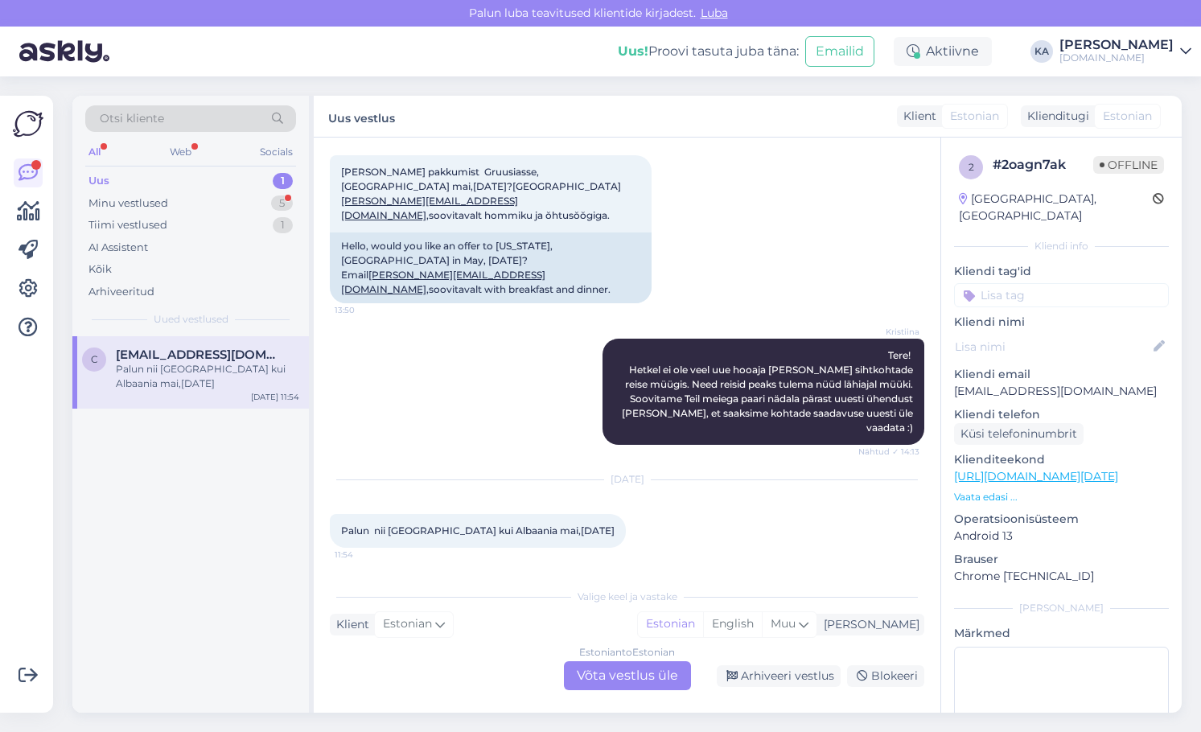
scroll to position [3364, 0]
drag, startPoint x: 1014, startPoint y: 380, endPoint x: 940, endPoint y: 380, distance: 74.8
click at [954, 383] on div "2 # 2oagn7ak Offline [GEOGRAPHIC_DATA], [GEOGRAPHIC_DATA] Kliendi info Kliendi …" at bounding box center [1061, 477] width 241 height 678
drag, startPoint x: 544, startPoint y: 229, endPoint x: 406, endPoint y: 234, distance: 137.6
click at [406, 221] on span "[PERSON_NAME] pakkumist Gruusiasse,[GEOGRAPHIC_DATA] mai,[DATE]?Mailile [PERSON…" at bounding box center [481, 194] width 280 height 56
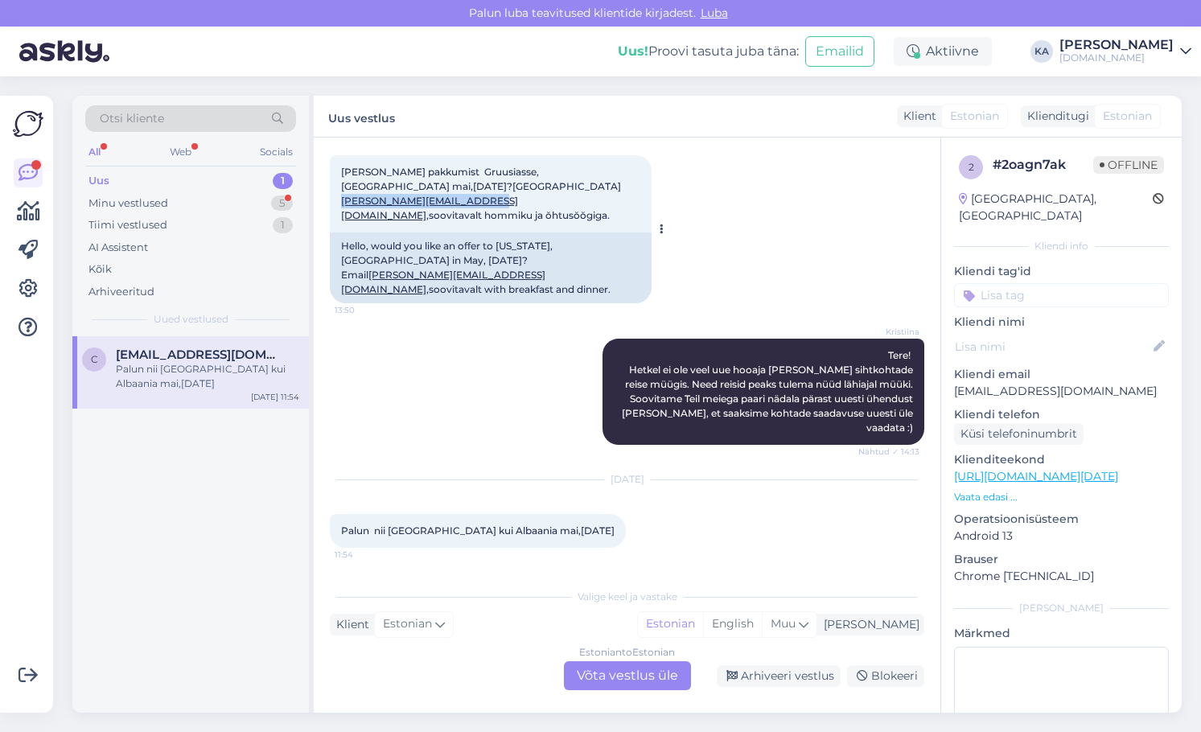
copy link "[PERSON_NAME][EMAIL_ADDRESS][DOMAIN_NAME]"
click at [356, 393] on div "Kristiina Tere! Hetkel ei ole veel uue hooaja [PERSON_NAME] sihtkohtade reise m…" at bounding box center [627, 392] width 594 height 142
click at [126, 199] on div "Minu vestlused" at bounding box center [128, 203] width 80 height 16
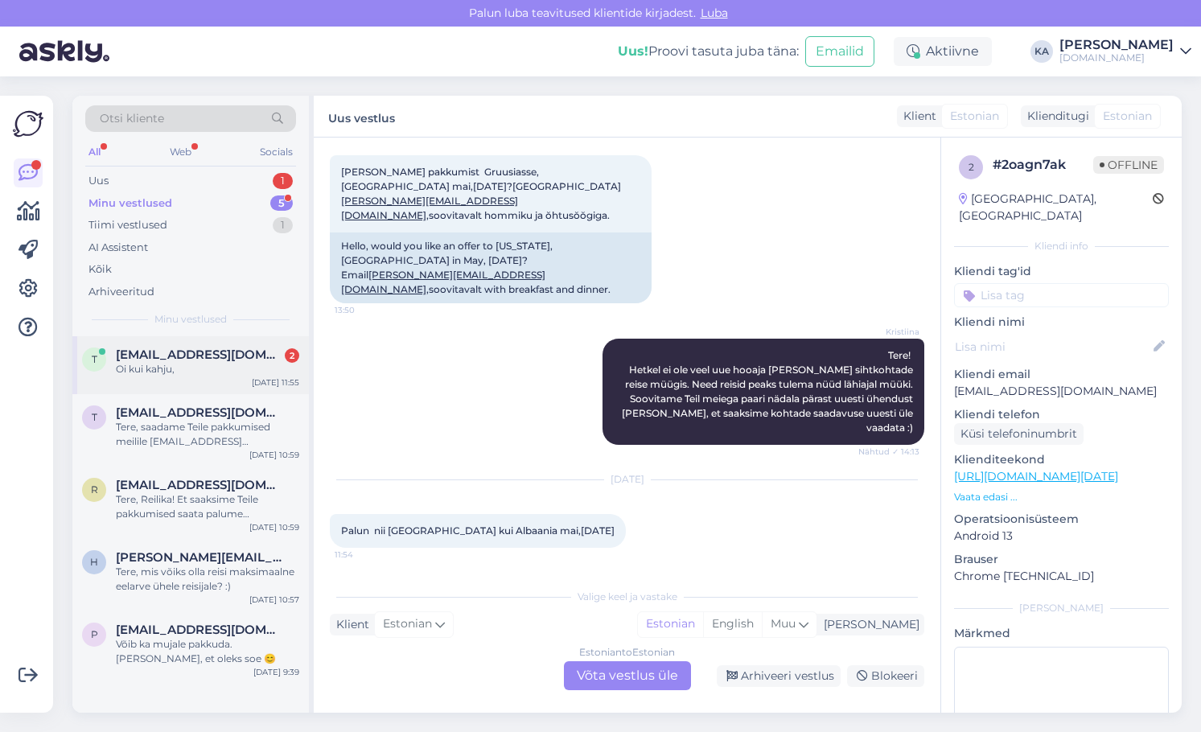
click at [187, 377] on div "T [EMAIL_ADDRESS][DOMAIN_NAME] 2 Oi kui kahju, [DATE] 11:55" at bounding box center [190, 365] width 236 height 58
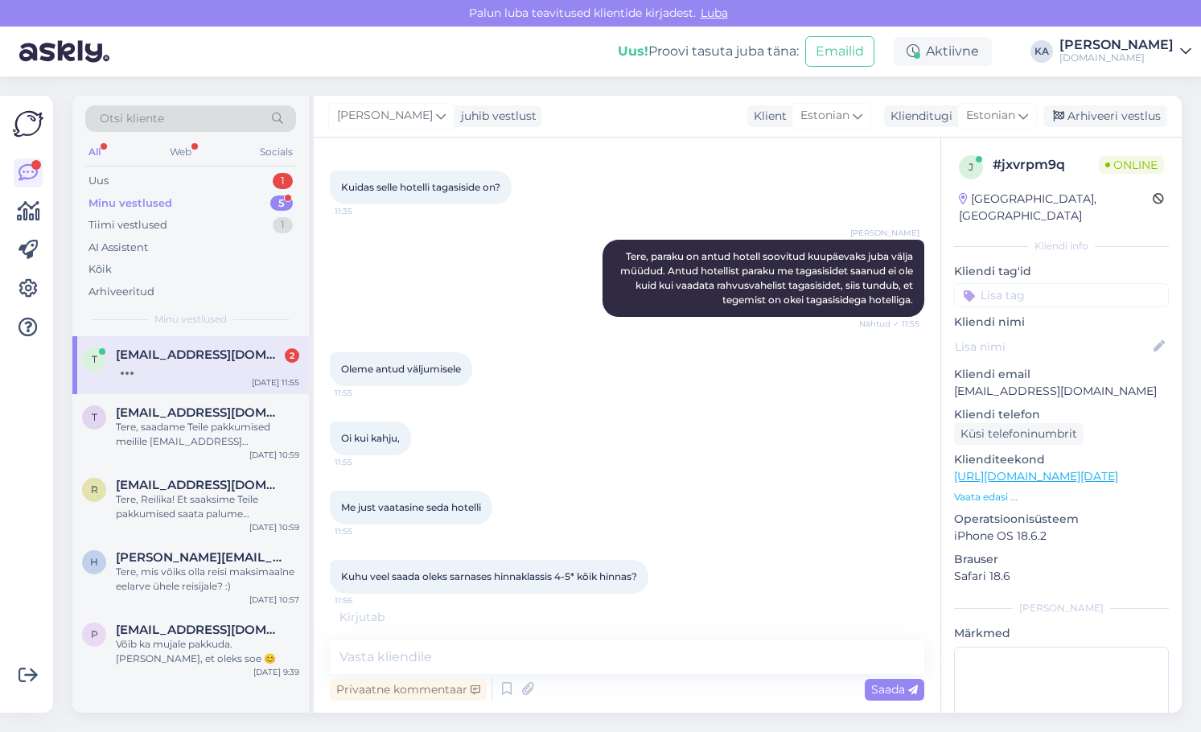
scroll to position [224, 0]
click at [1007, 469] on link "[URL][DOMAIN_NAME][DATE]" at bounding box center [1036, 476] width 164 height 14
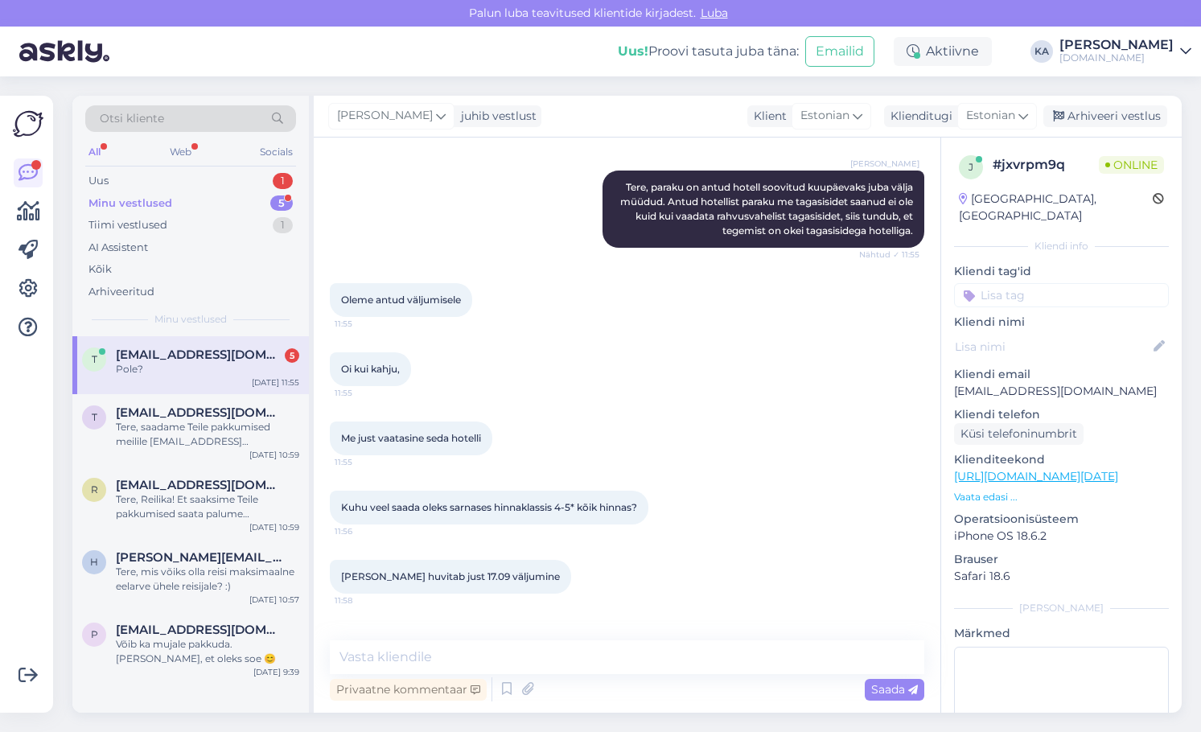
scroll to position [414, 0]
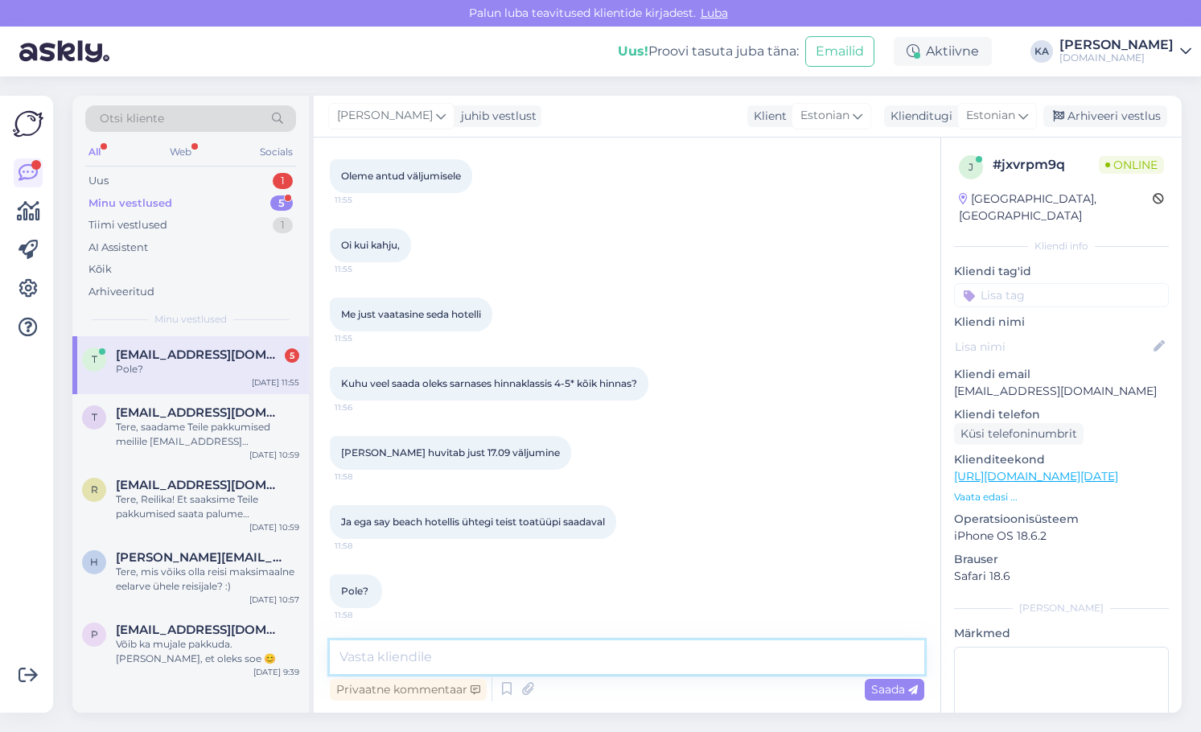
click at [398, 646] on textarea at bounding box center [627, 657] width 594 height 34
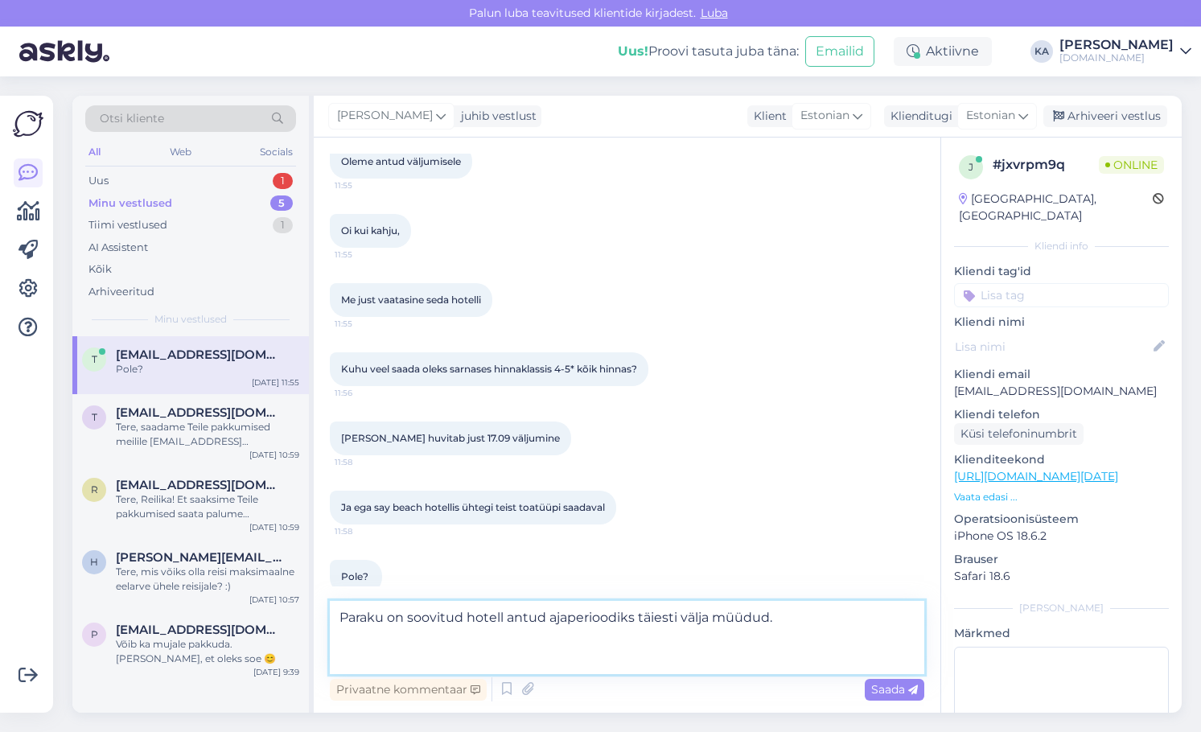
paste textarea "Monte Carlo (4)"
paste textarea "Crystal World of Colours (4)"
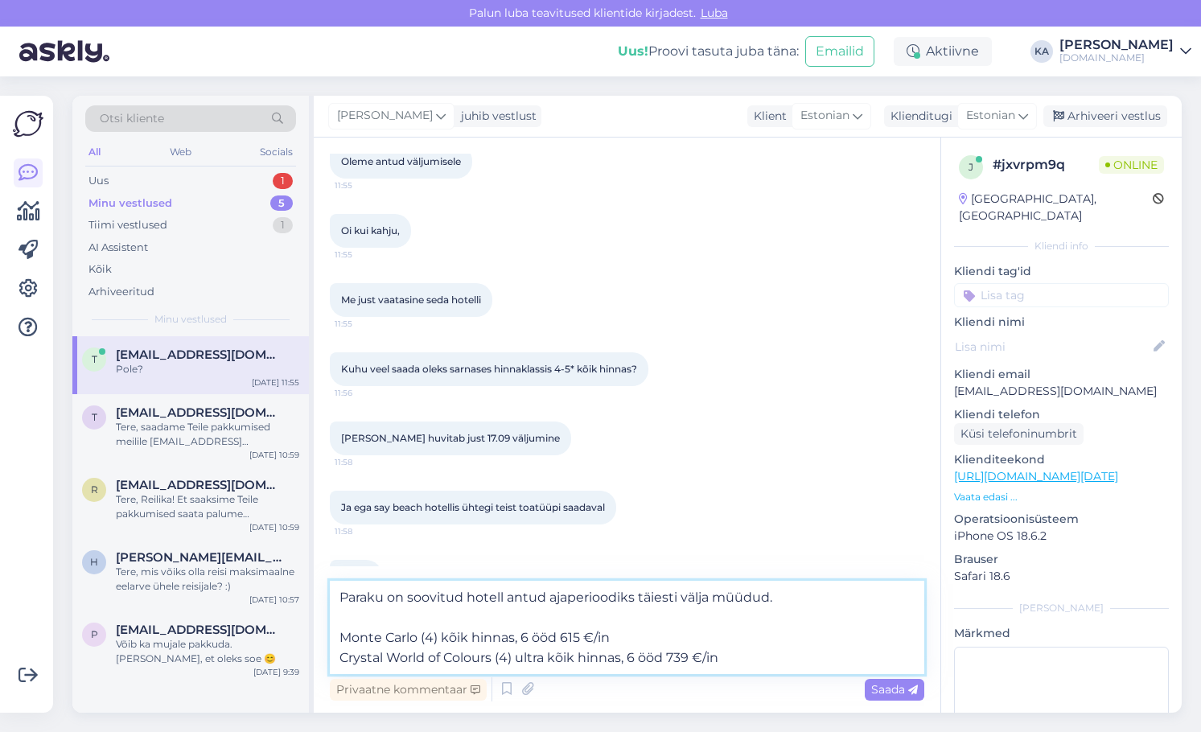
type textarea "Paraku on soovitud hotell antud ajaperioodiks täiesti välja müüdud. Monte Carlo…"
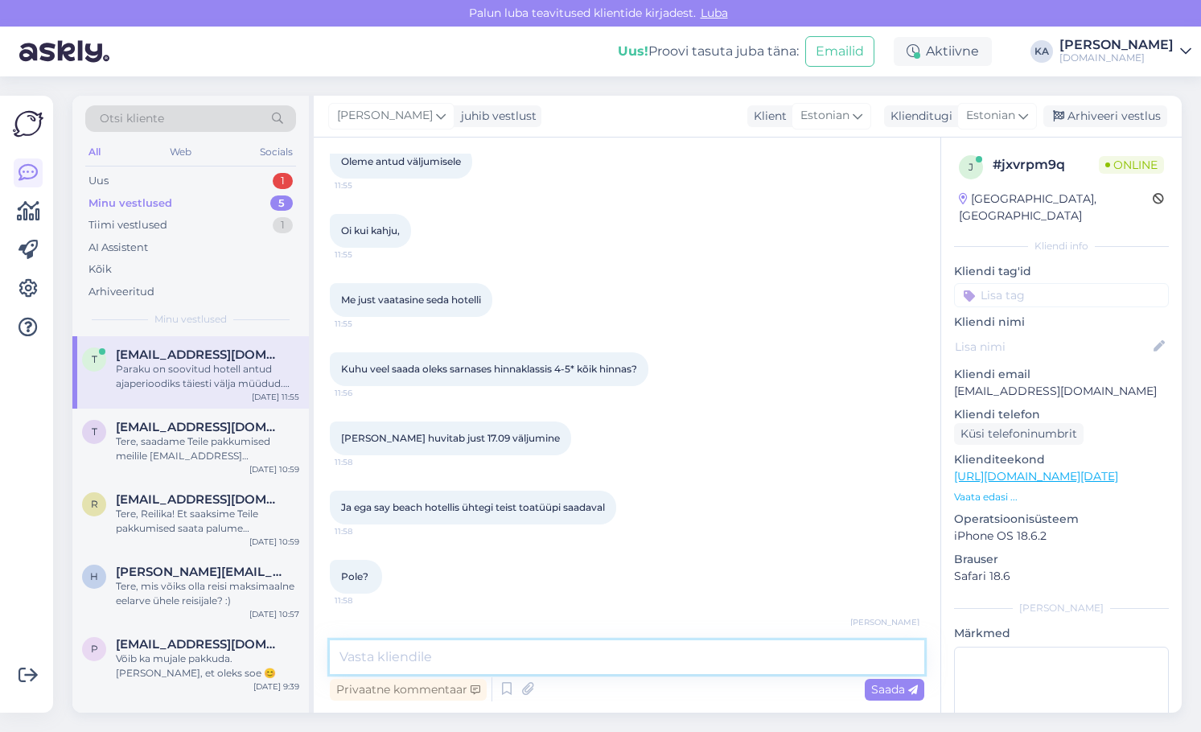
scroll to position [541, 0]
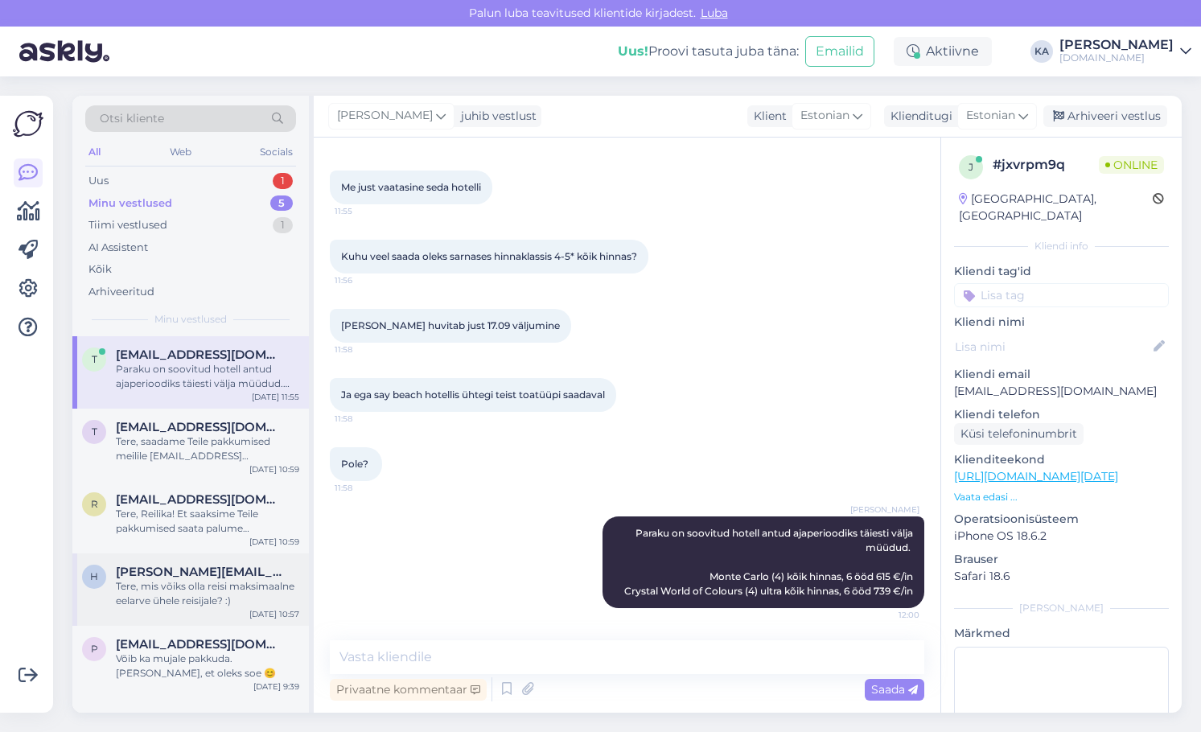
click at [187, 582] on div "Tere, mis võiks olla reisi maksimaalne eelarve ühele reisijale? :)" at bounding box center [207, 593] width 183 height 29
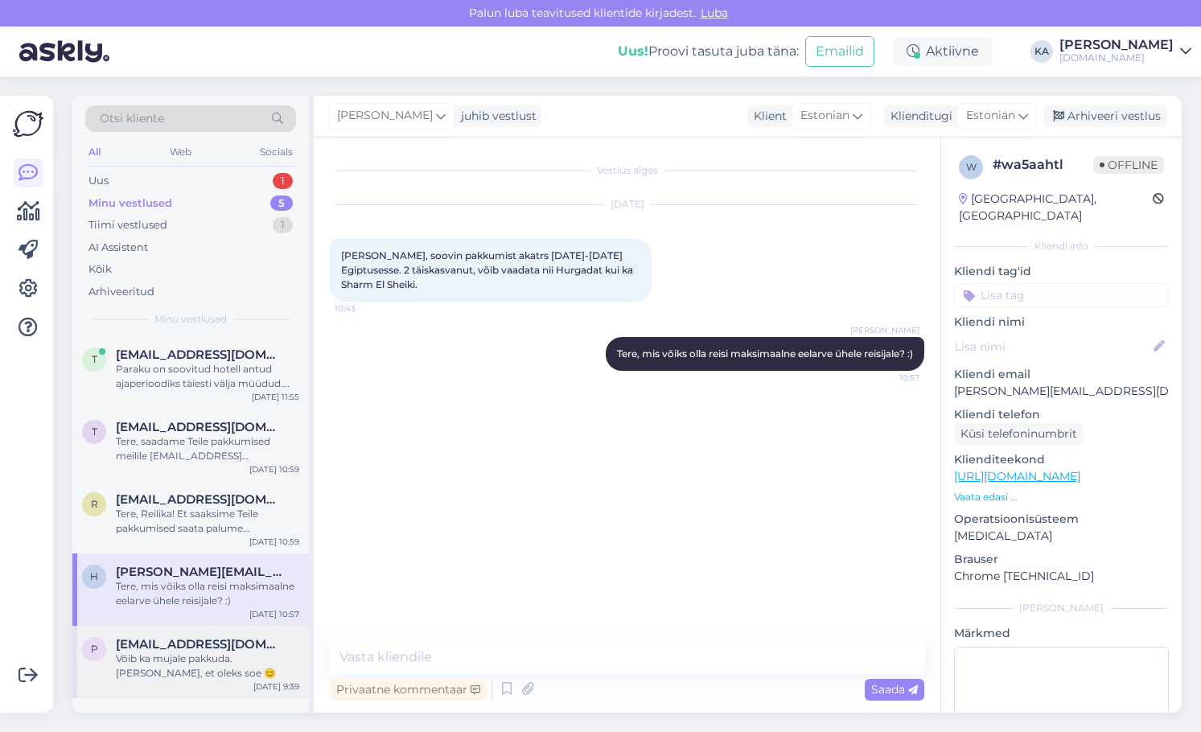
click at [167, 656] on div "Võib ka mujale pakkuda. [PERSON_NAME], et oleks soe 😊" at bounding box center [207, 666] width 183 height 29
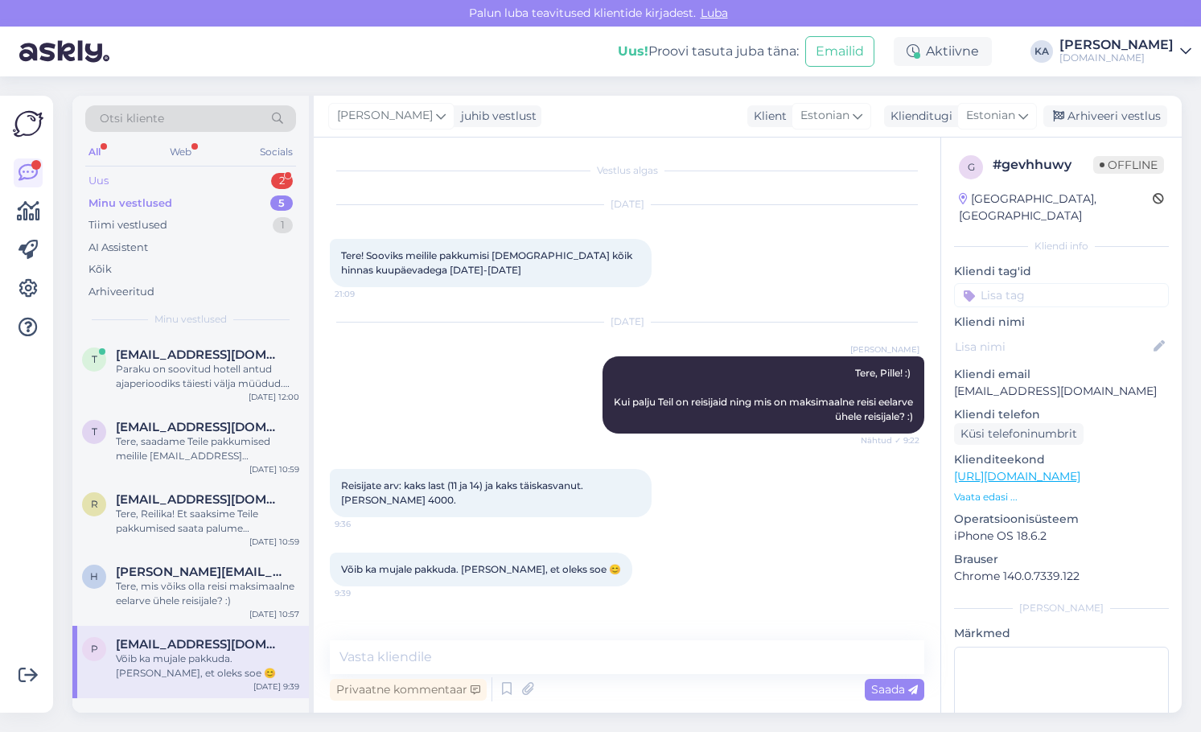
click at [107, 189] on div "Uus 2" at bounding box center [190, 181] width 211 height 23
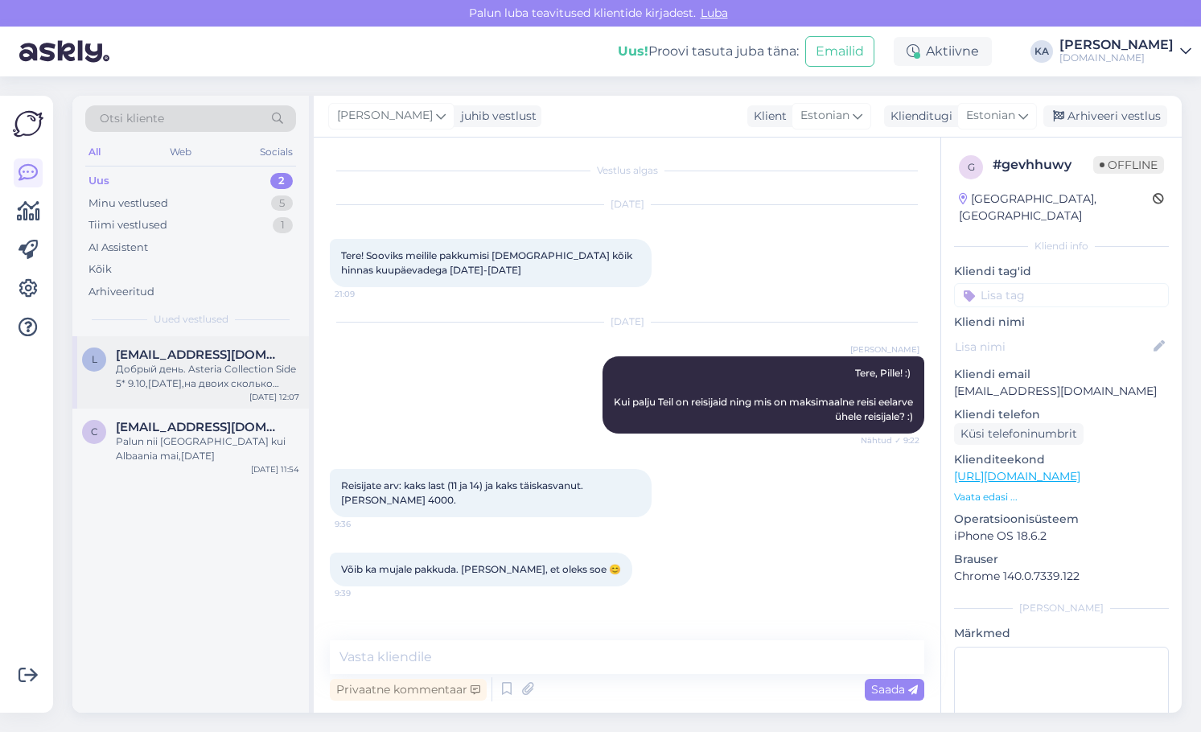
click at [192, 371] on div "Добрый день. Asteria Collection Side 5* 9.10,[DATE],на двоих сколько стоит ?" at bounding box center [207, 376] width 183 height 29
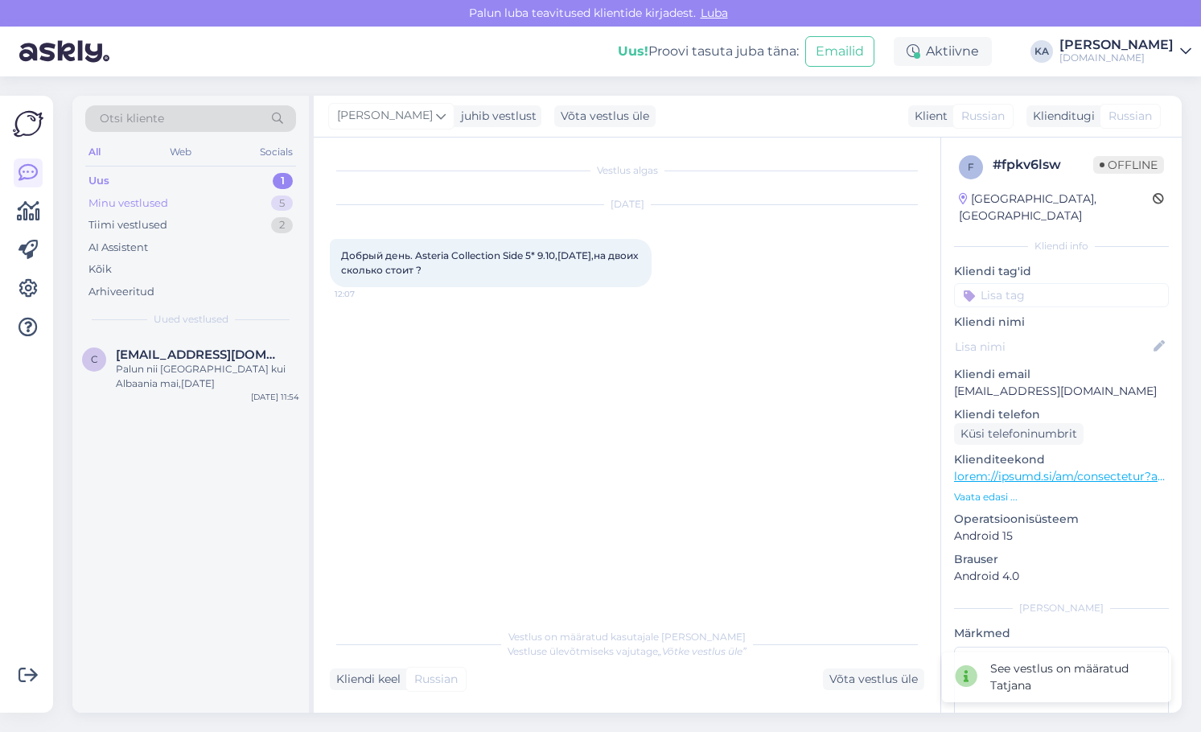
click at [142, 192] on div "Minu vestlused 5" at bounding box center [190, 203] width 211 height 23
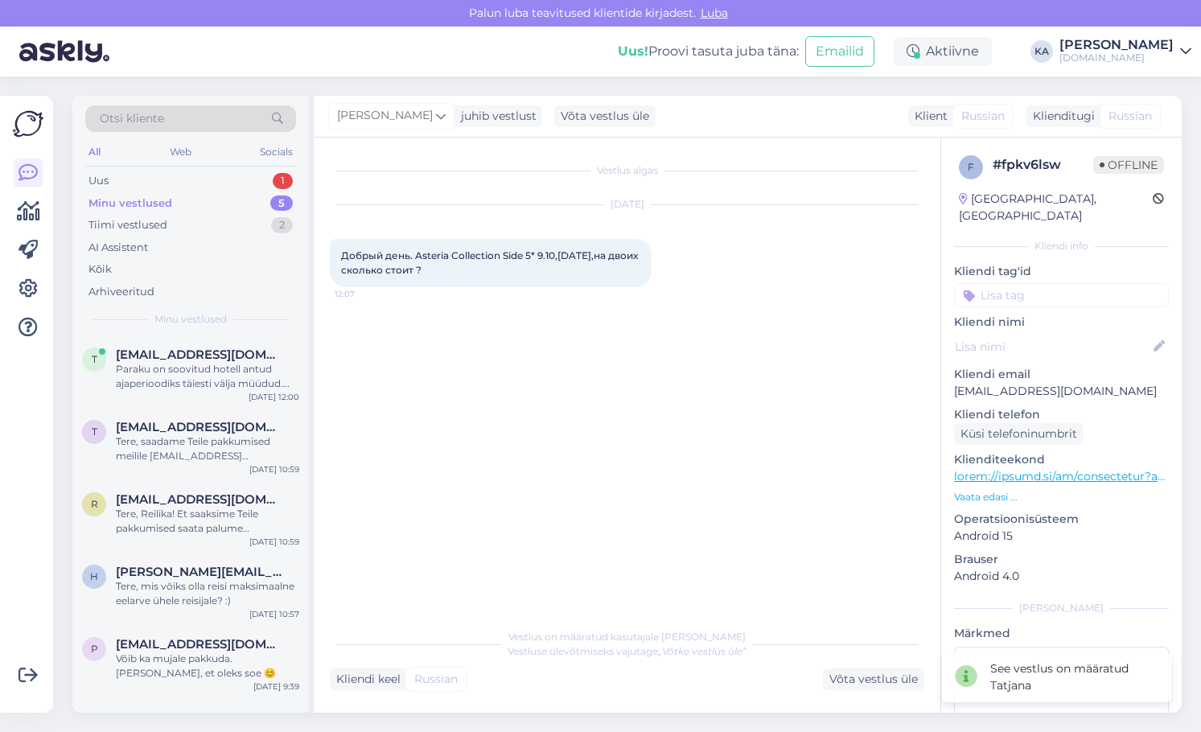
click at [491, 299] on div "[DATE] Добрый день. Asteria Collection Side 5* 9.10,[DATE],на двоих сколько сто…" at bounding box center [627, 245] width 594 height 117
click at [171, 360] on span "[EMAIL_ADDRESS][DOMAIN_NAME]" at bounding box center [199, 354] width 167 height 14
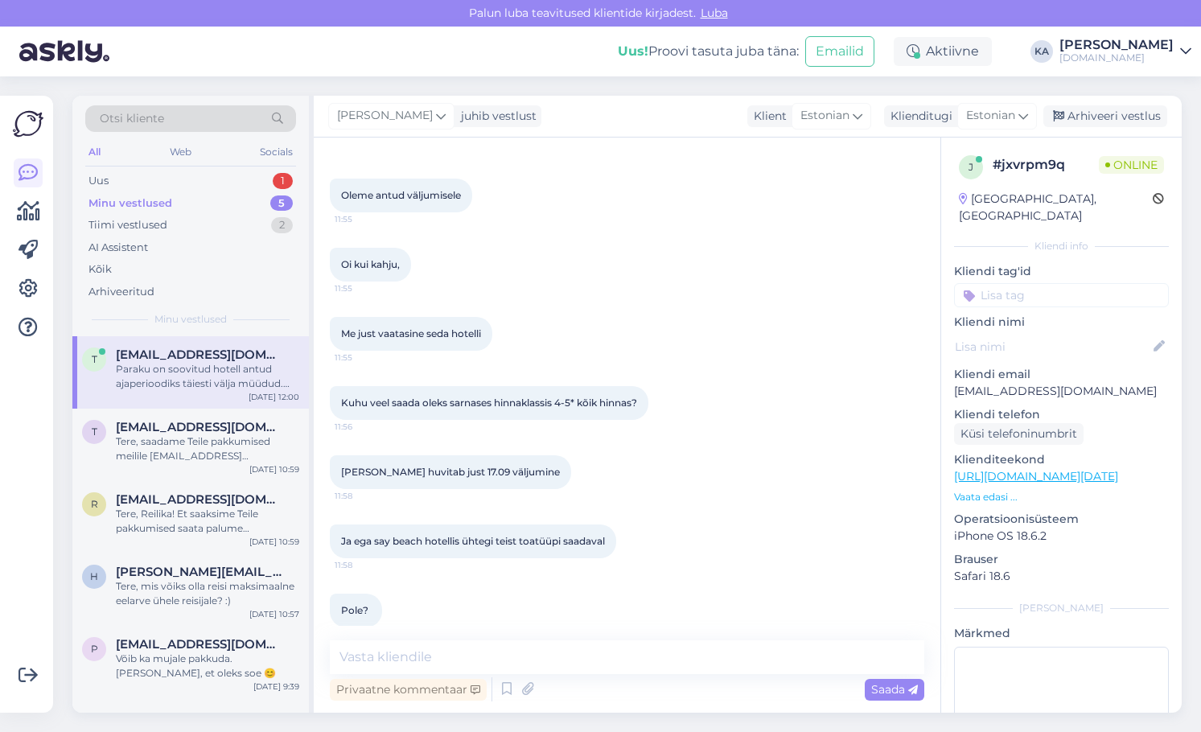
scroll to position [541, 0]
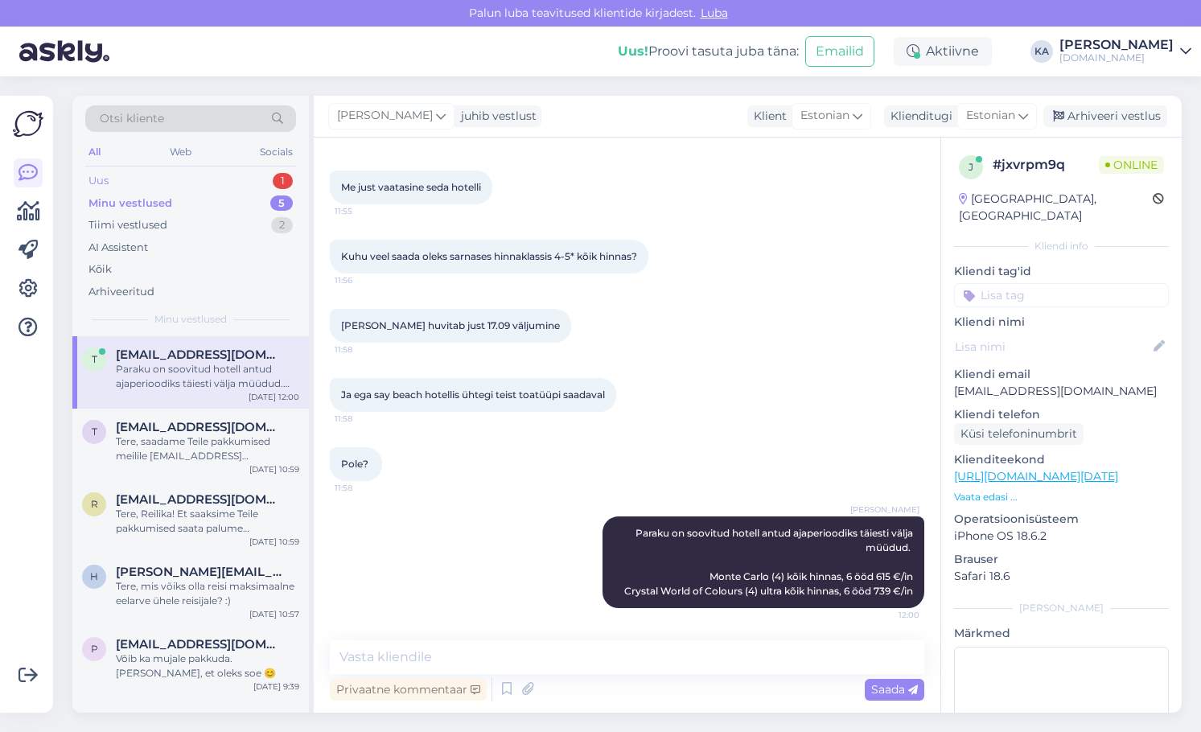
click at [152, 175] on div "Uus 1" at bounding box center [190, 181] width 211 height 23
